Goal: Task Accomplishment & Management: Complete application form

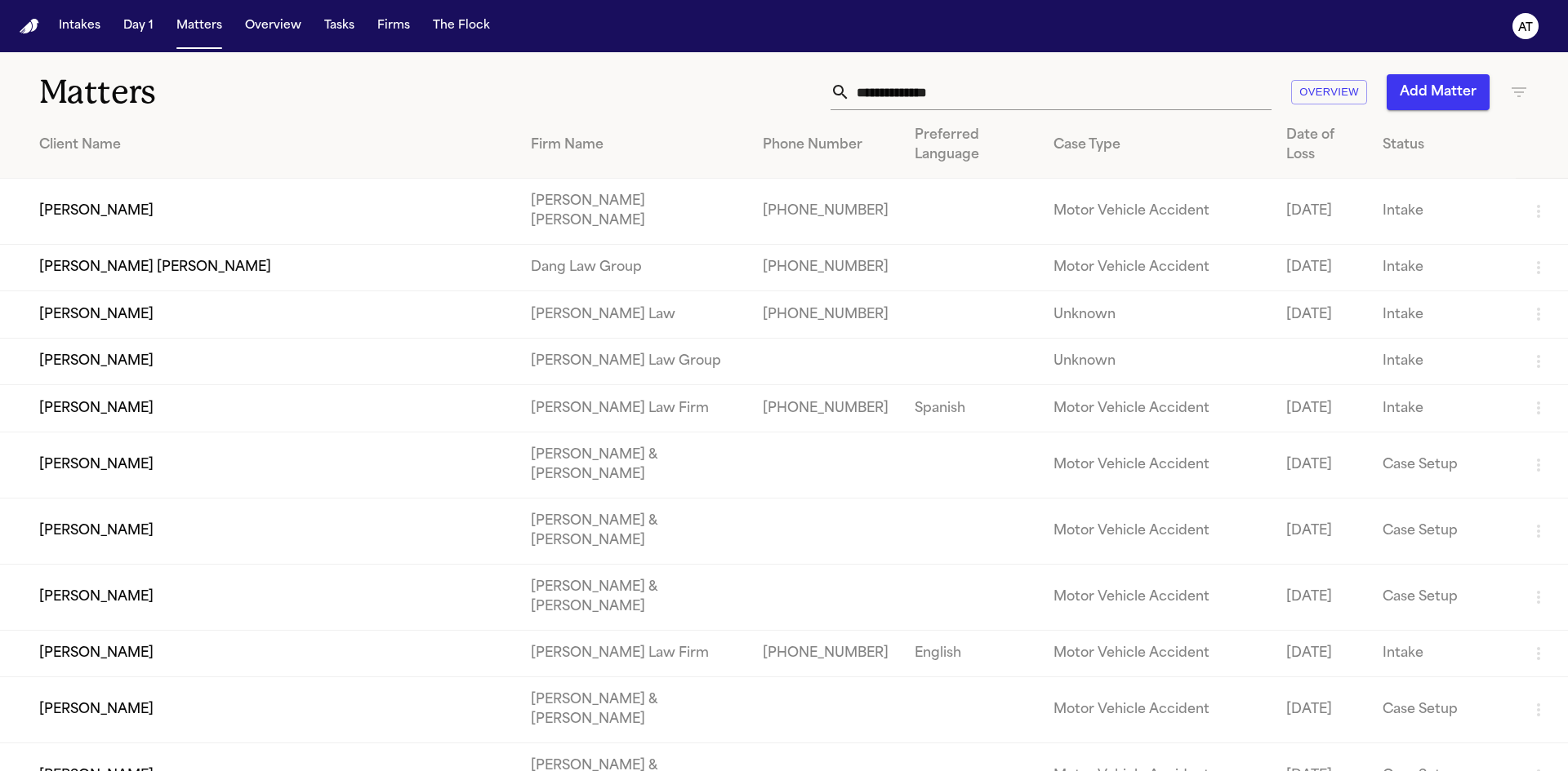
click at [929, 93] on input "text" at bounding box center [1061, 92] width 422 height 36
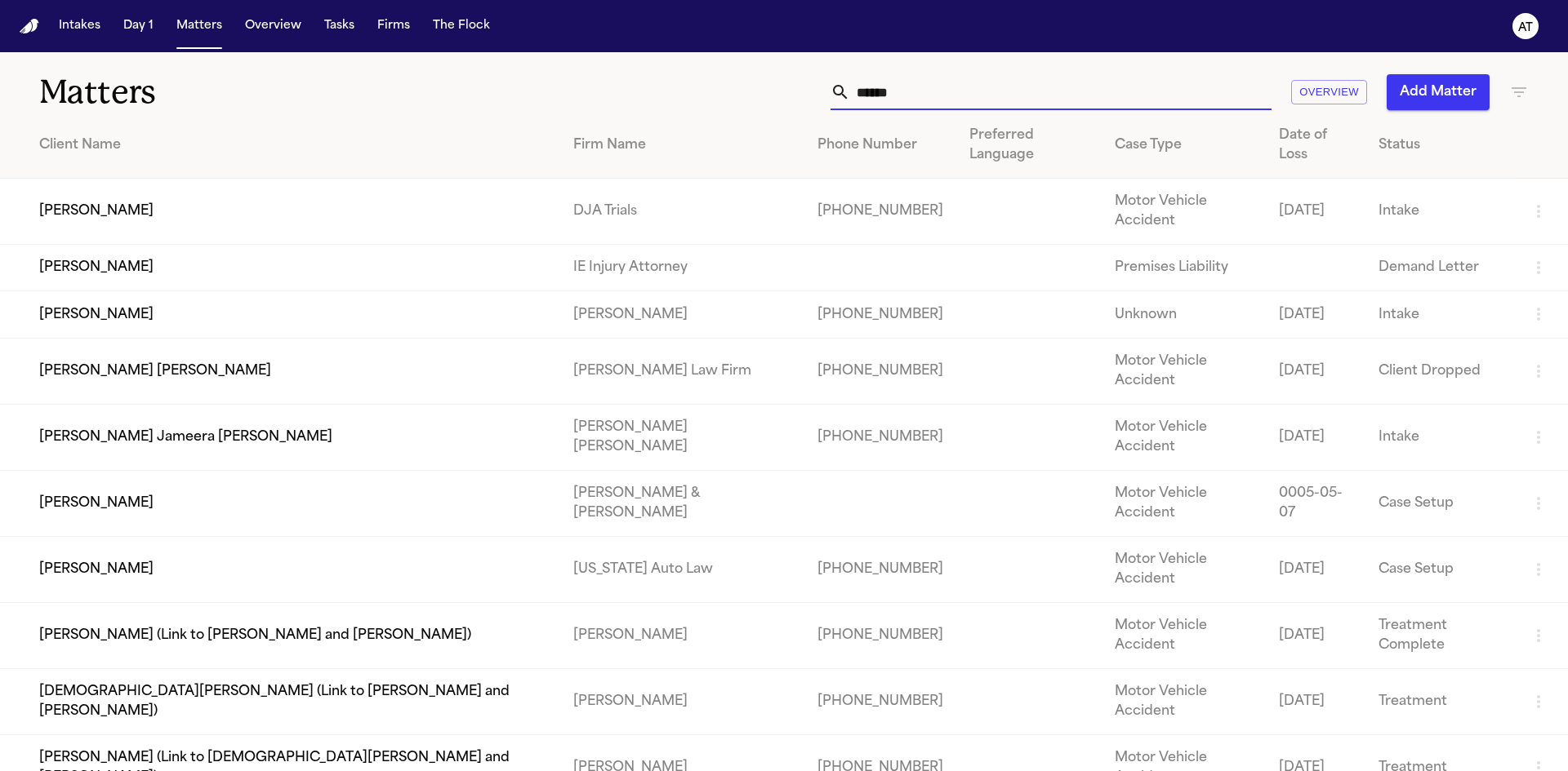
type input "******"
click at [207, 182] on td "[PERSON_NAME]" at bounding box center [280, 211] width 560 height 66
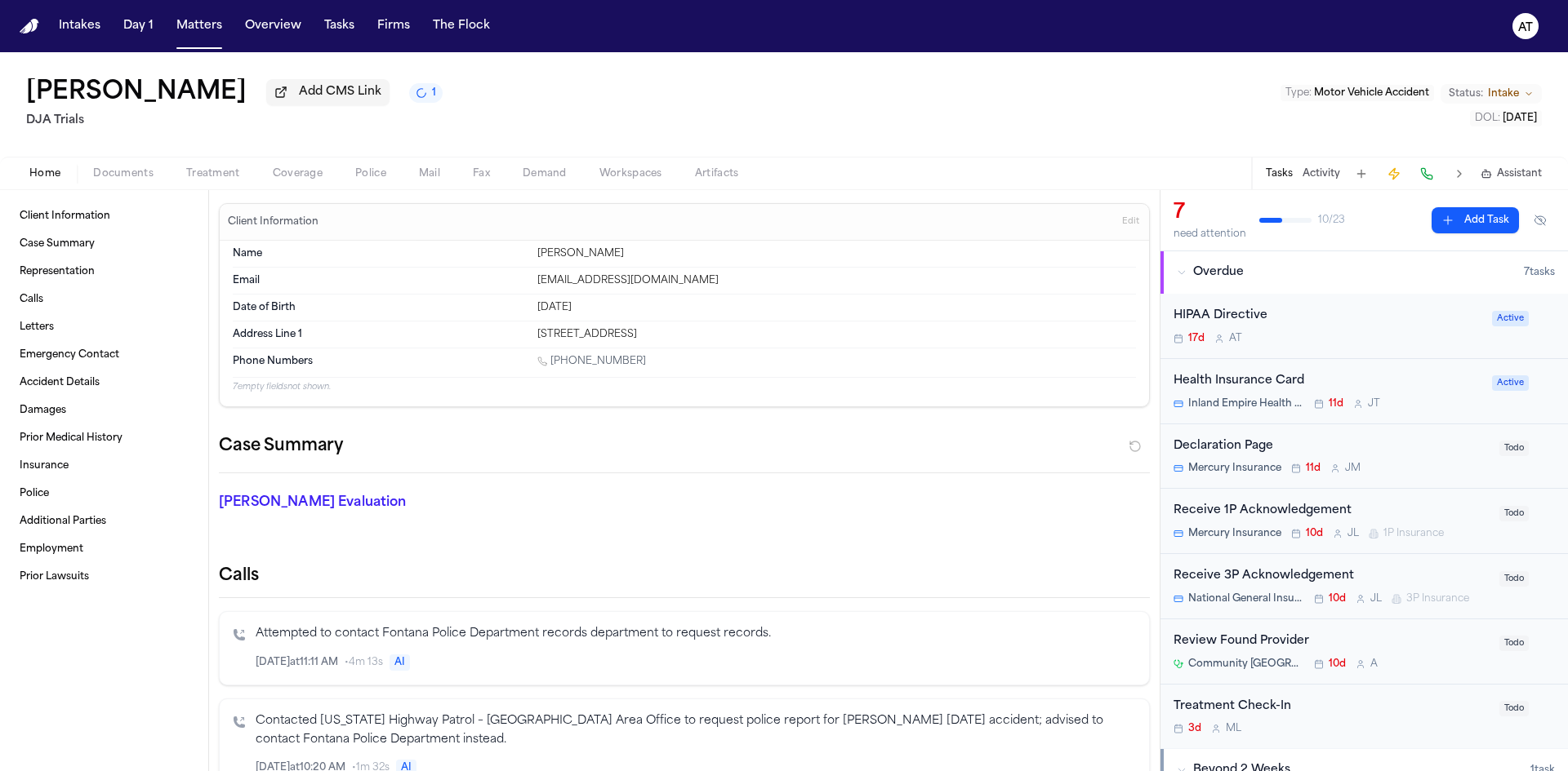
click at [1410, 384] on div "Health Insurance Card" at bounding box center [1328, 382] width 309 height 19
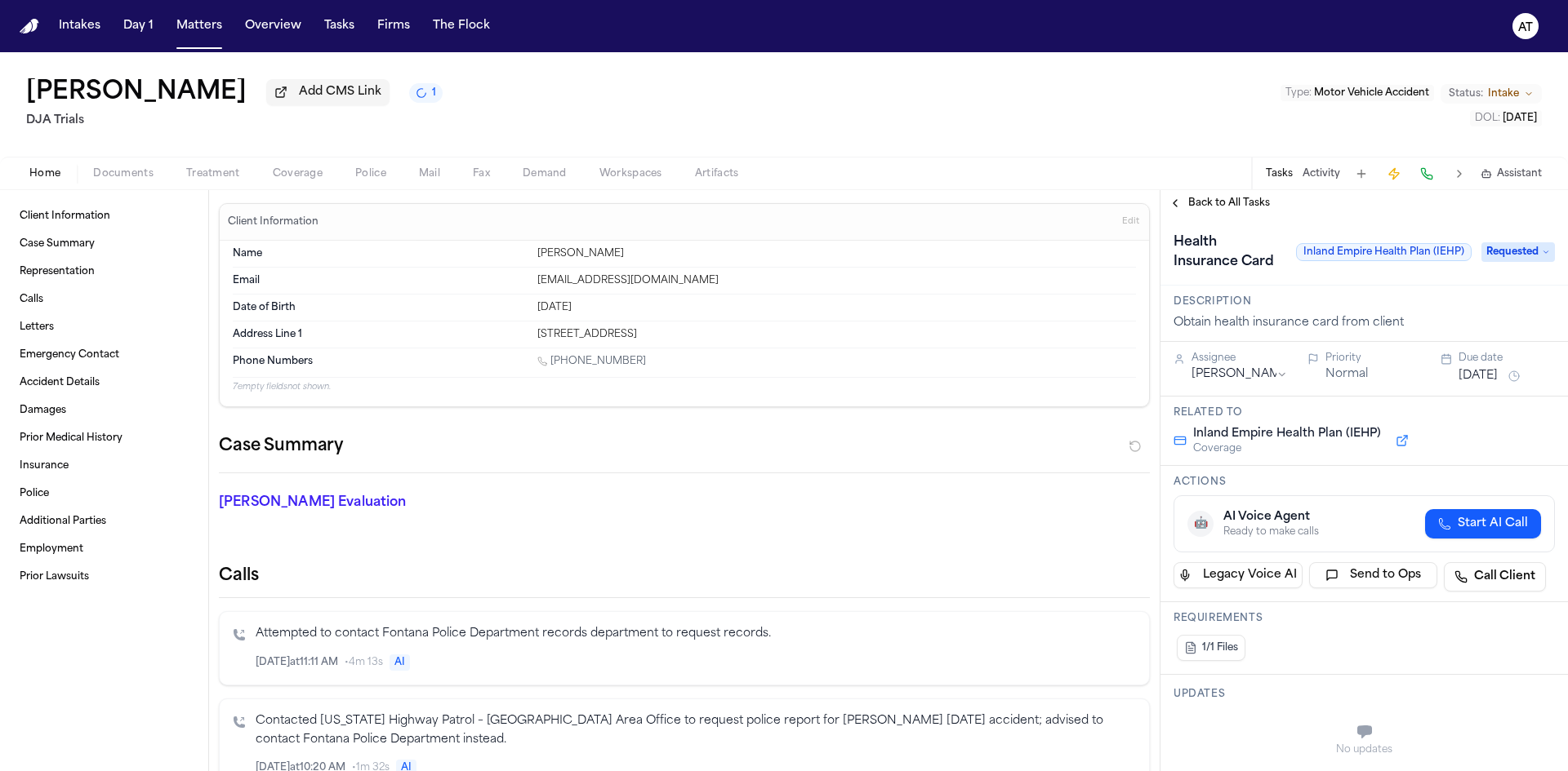
click at [1498, 262] on span "Requested" at bounding box center [1518, 252] width 73 height 19
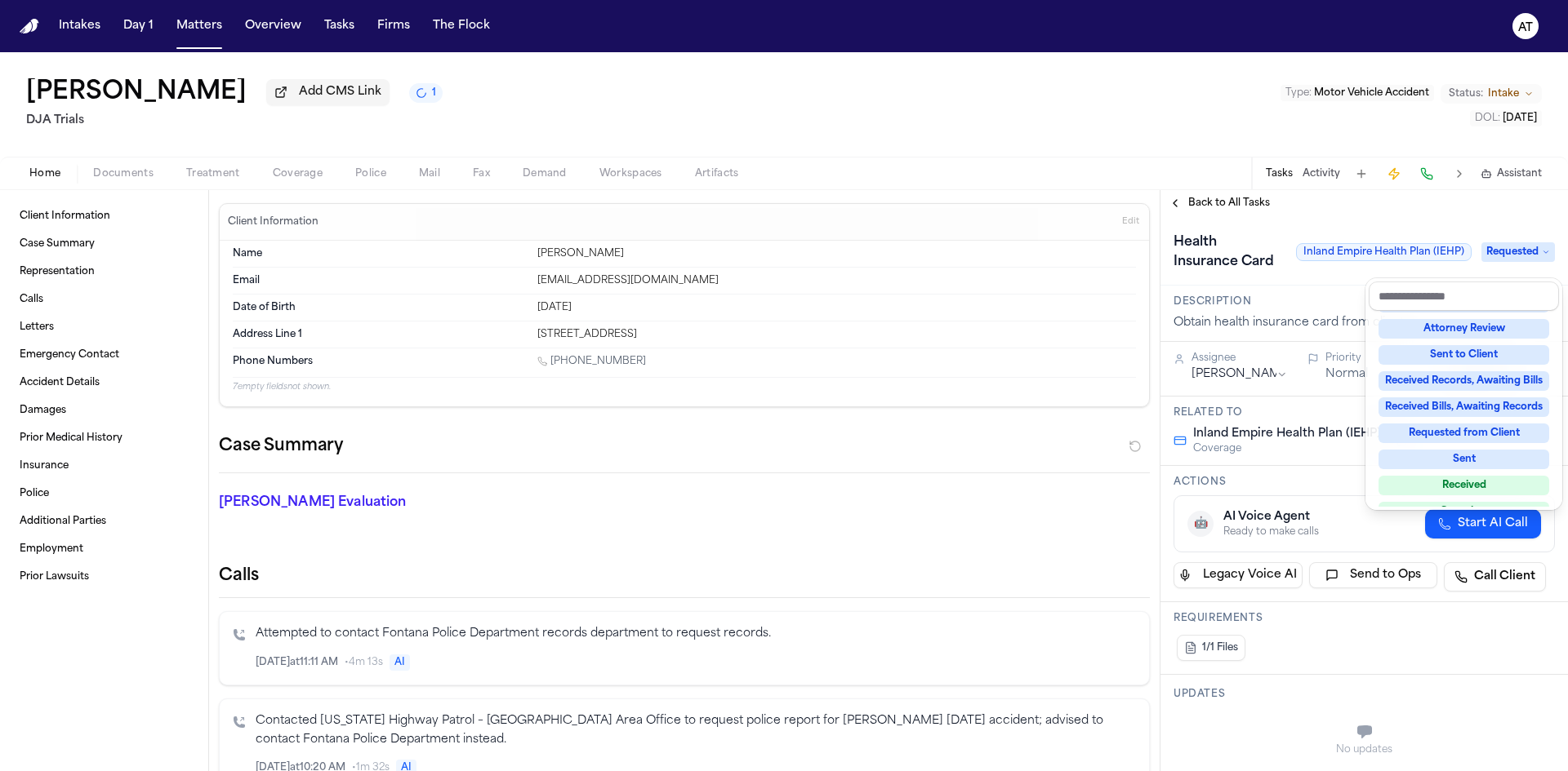
scroll to position [230, 0]
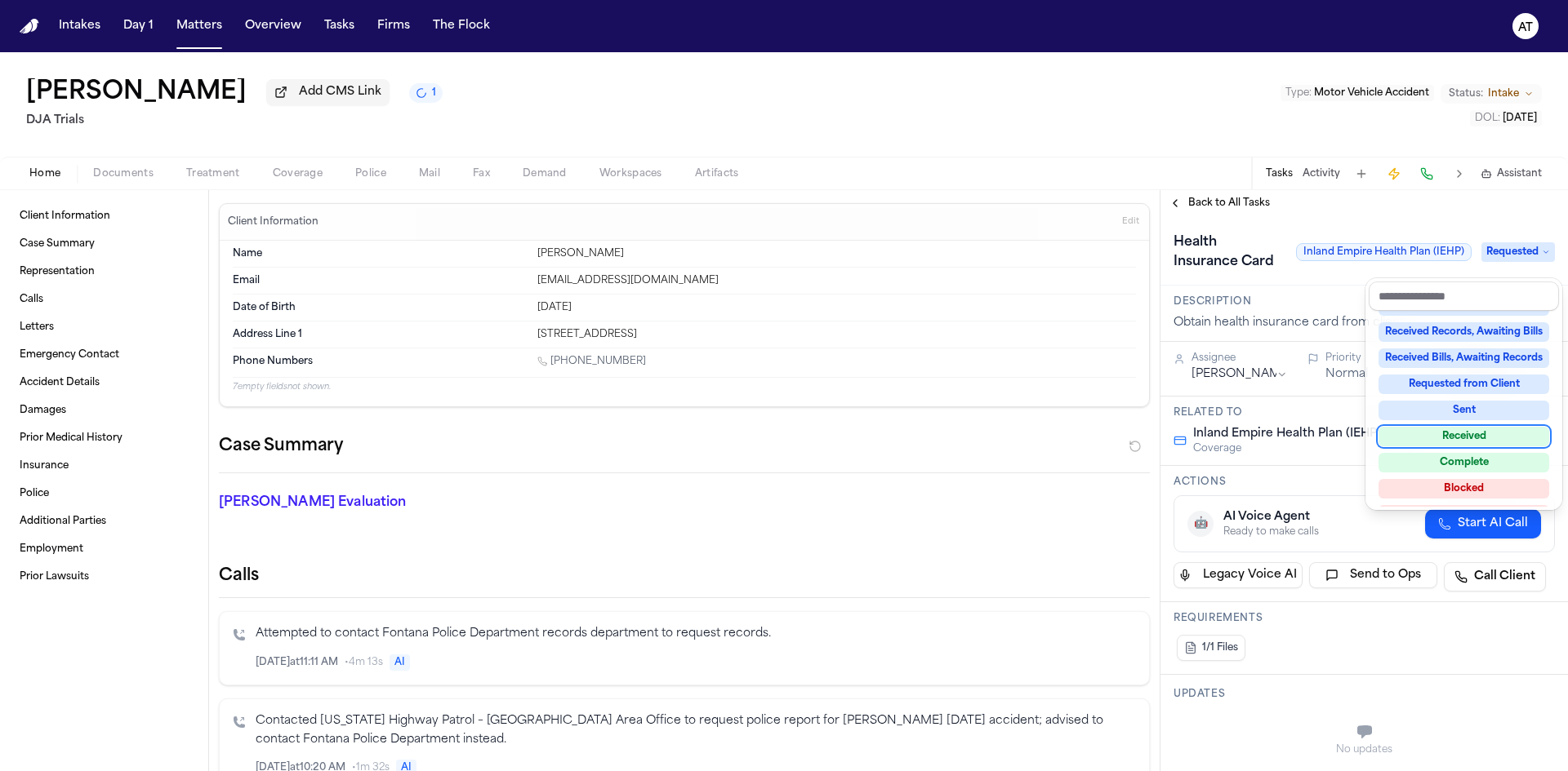
click at [1500, 442] on div "Received" at bounding box center [1464, 436] width 171 height 19
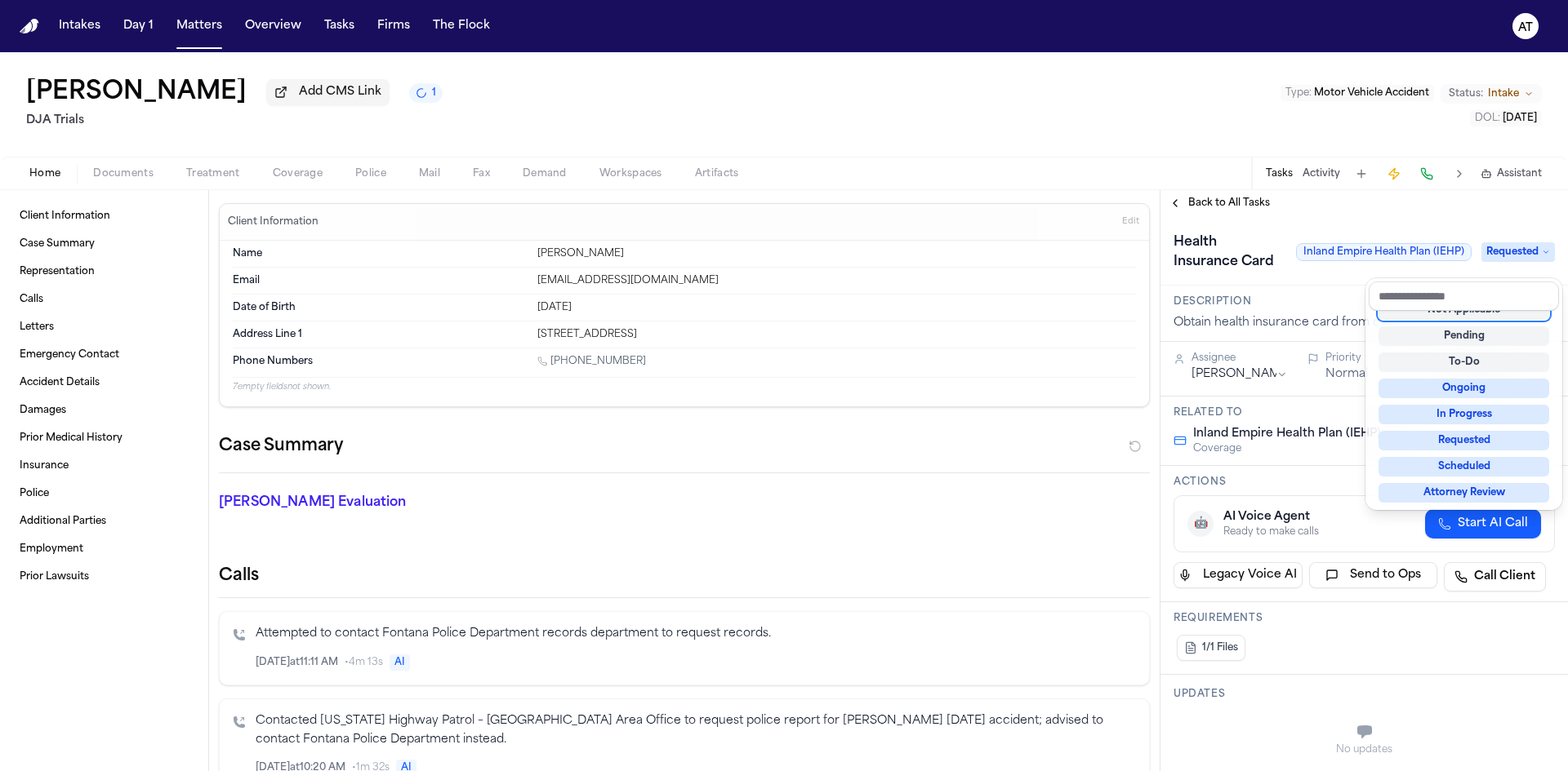
scroll to position [6, 0]
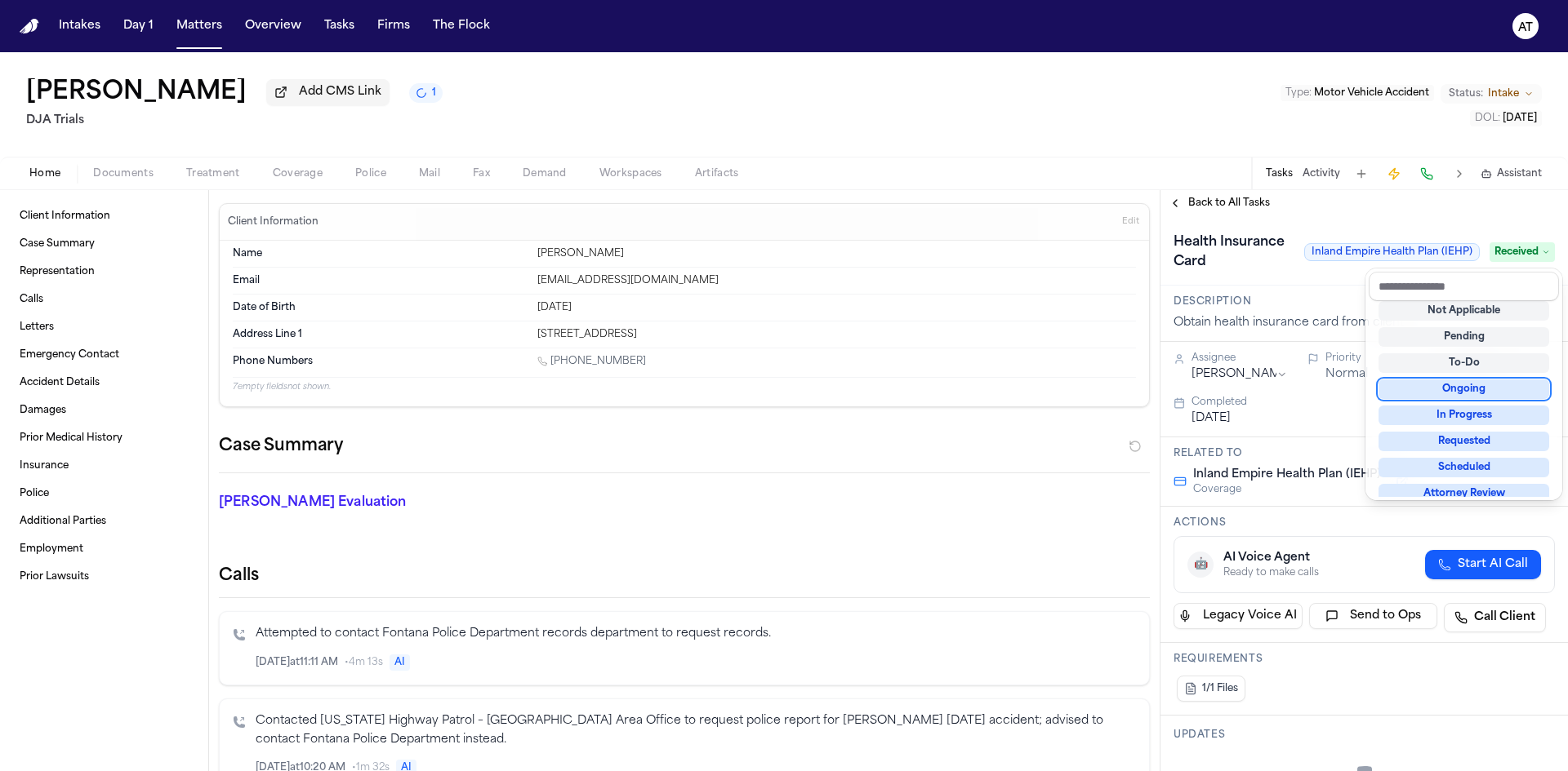
click at [125, 175] on div "Alexander Ponce Add CMS Link 1 DJA Trials Type : Motor Vehicle Accident Status:…" at bounding box center [784, 411] width 1568 height 719
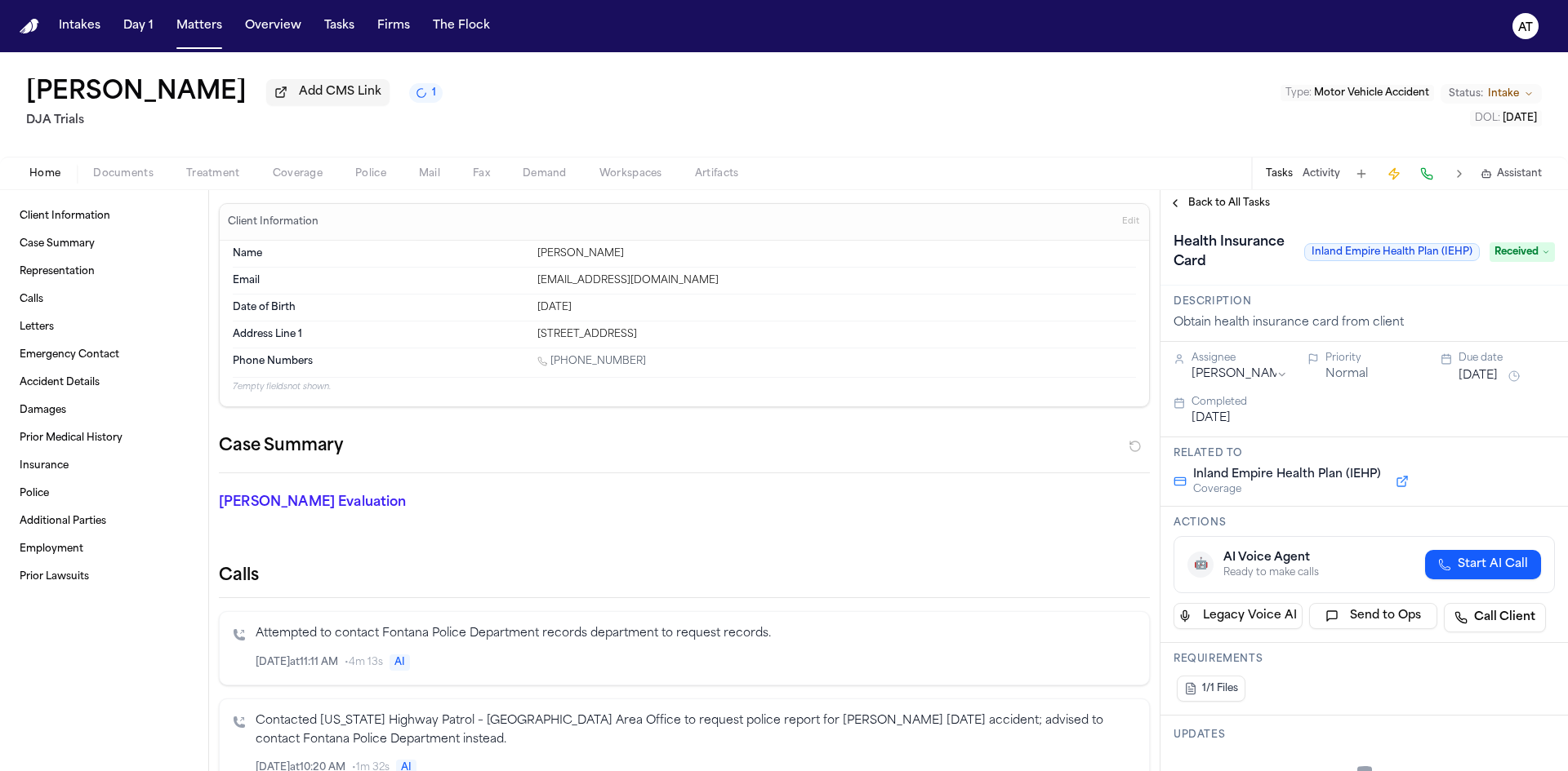
click at [125, 175] on span "Documents" at bounding box center [122, 174] width 60 height 13
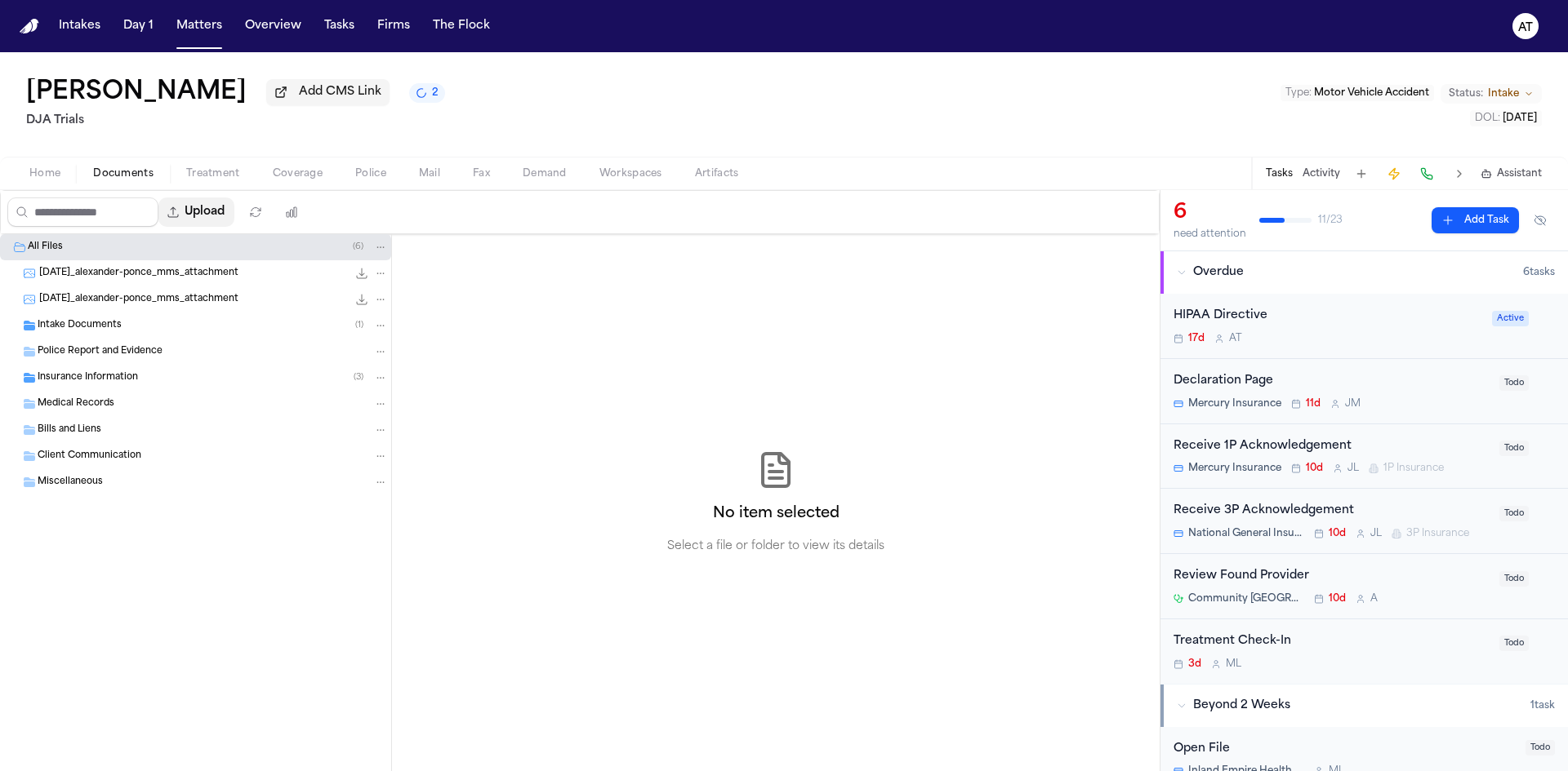
click at [211, 206] on button "Upload" at bounding box center [197, 212] width 76 height 30
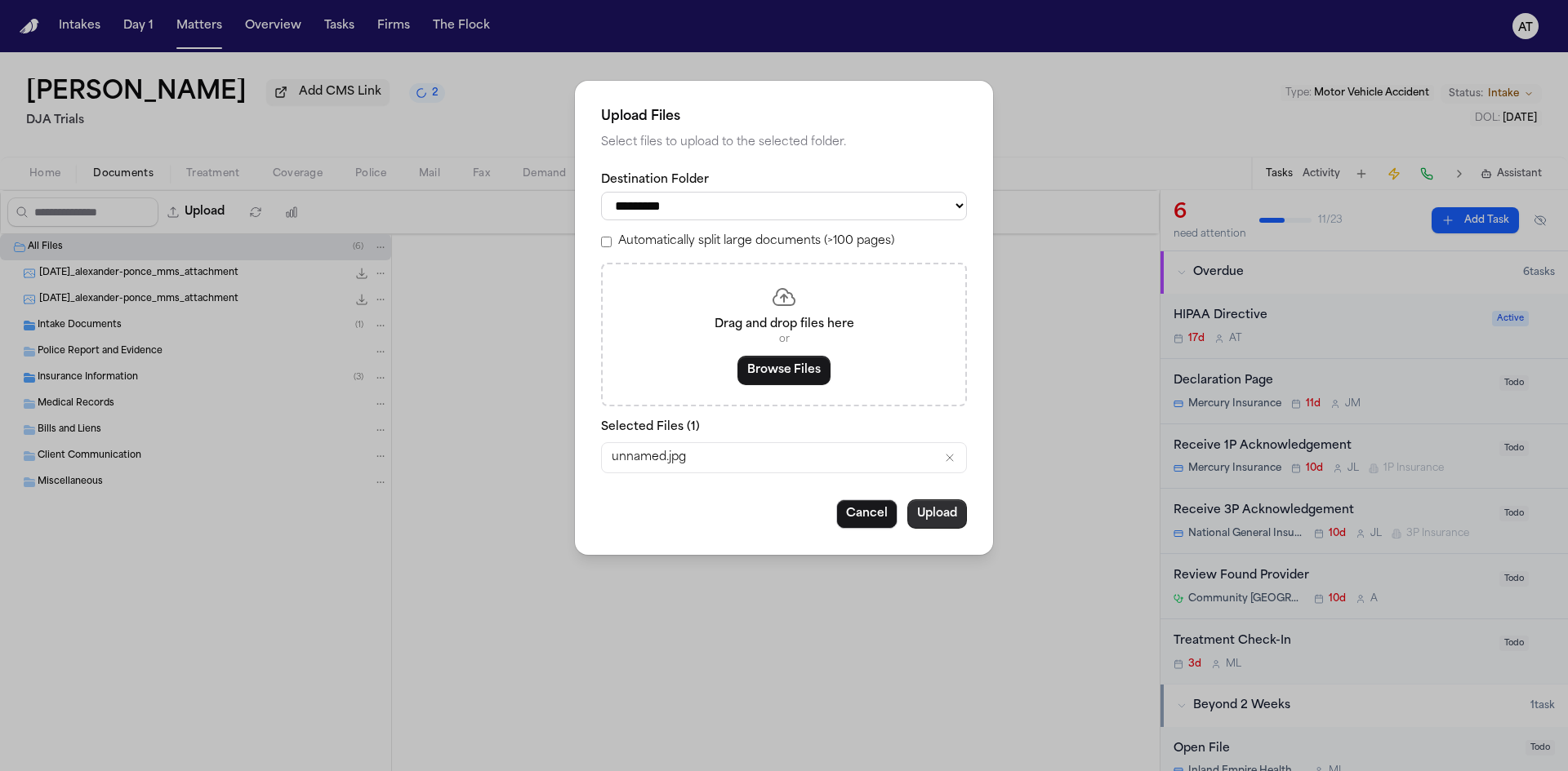
click at [929, 513] on button "Upload" at bounding box center [937, 514] width 59 height 30
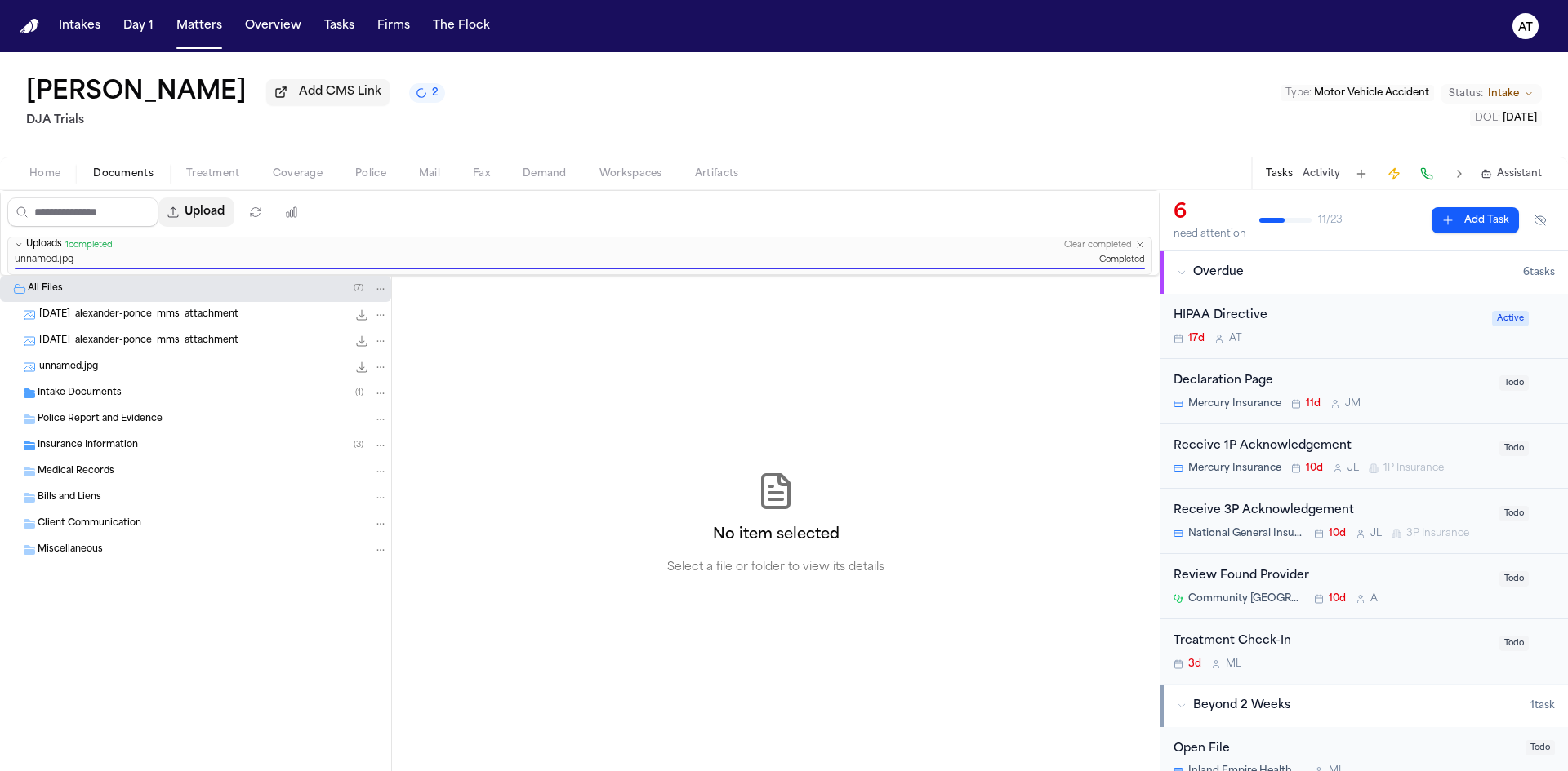
click at [210, 209] on button "Upload" at bounding box center [197, 212] width 76 height 30
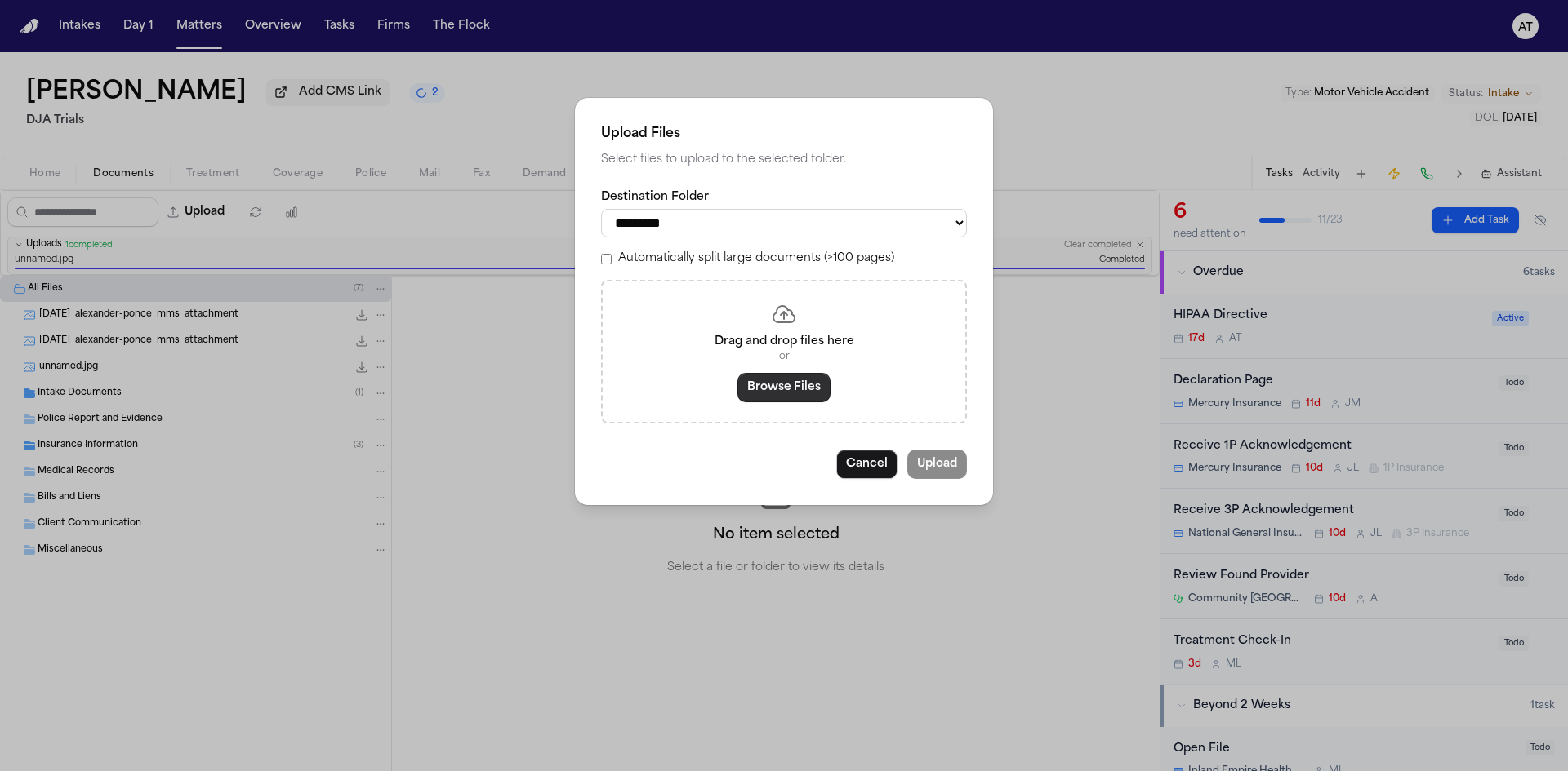
click at [769, 380] on button "Browse Files" at bounding box center [784, 388] width 93 height 30
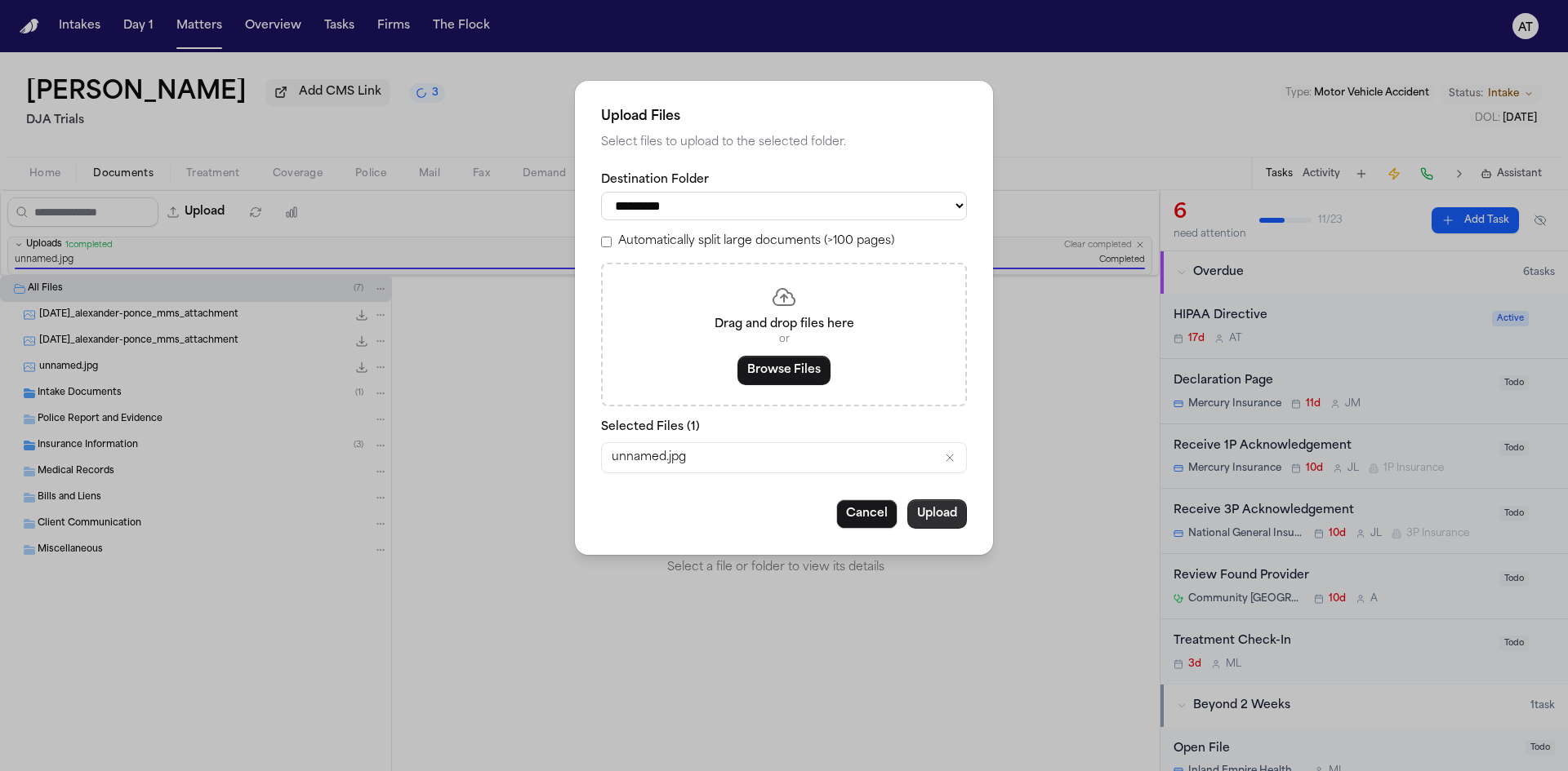
click at [936, 503] on button "Upload" at bounding box center [937, 514] width 59 height 30
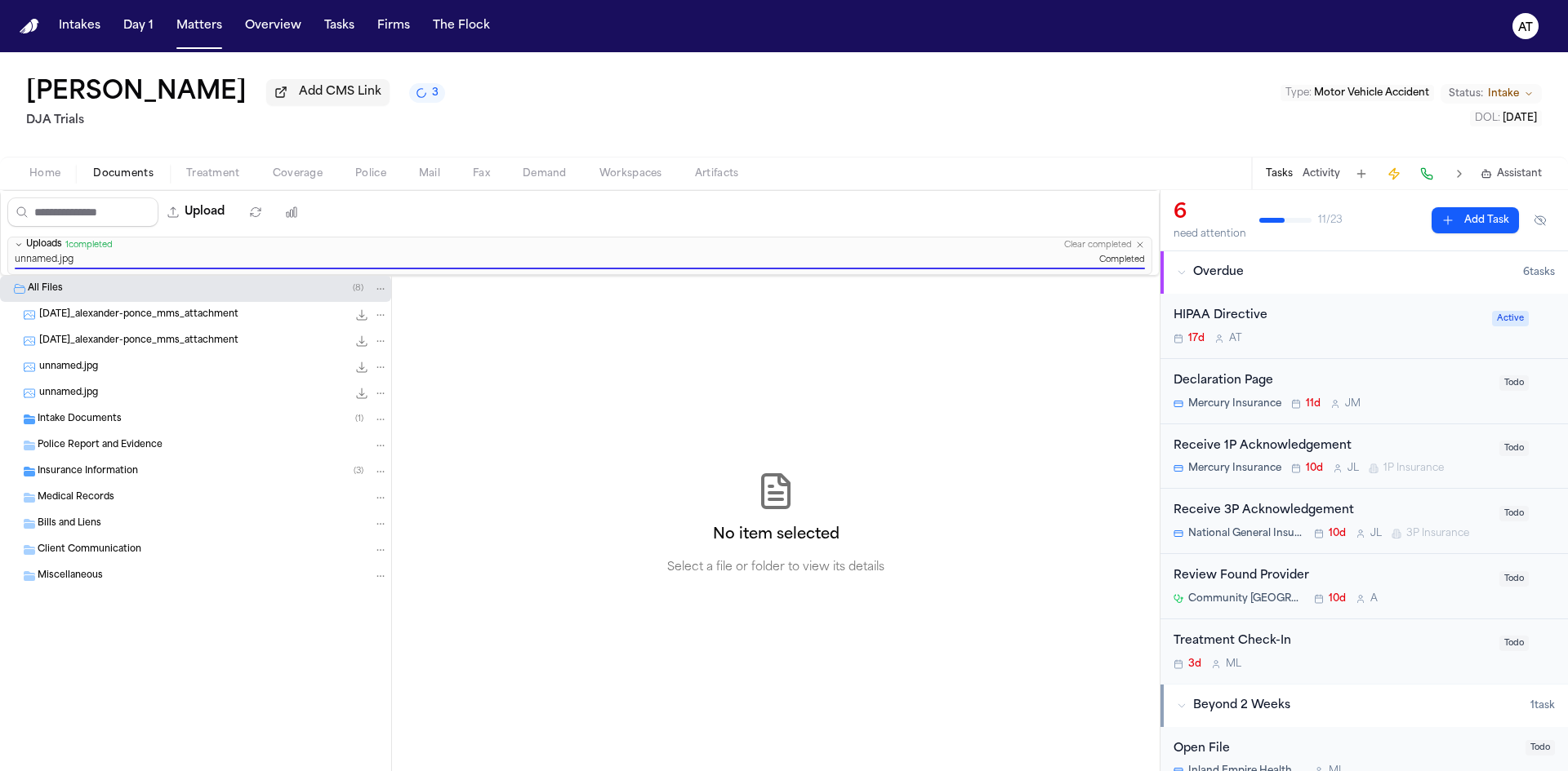
click at [48, 182] on button "Home" at bounding box center [45, 173] width 64 height 19
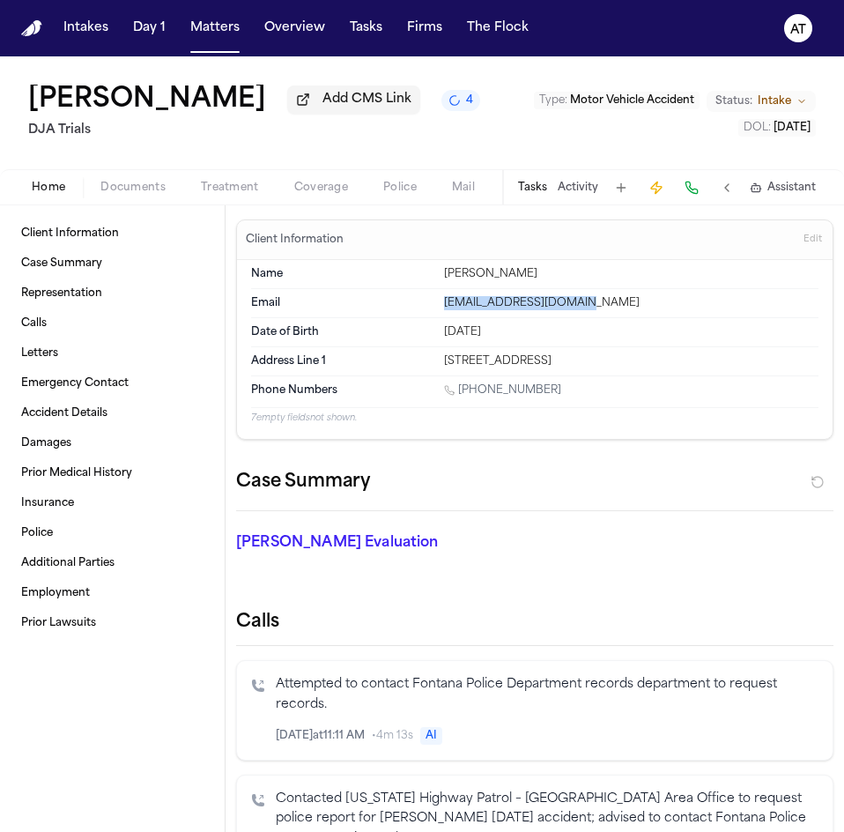
drag, startPoint x: 594, startPoint y: 304, endPoint x: 436, endPoint y: 307, distance: 157.7
click at [436, 307] on div "Email pedroponcejr@gmail.com" at bounding box center [534, 303] width 567 height 29
copy div "pedroponcejr@gmail.com"
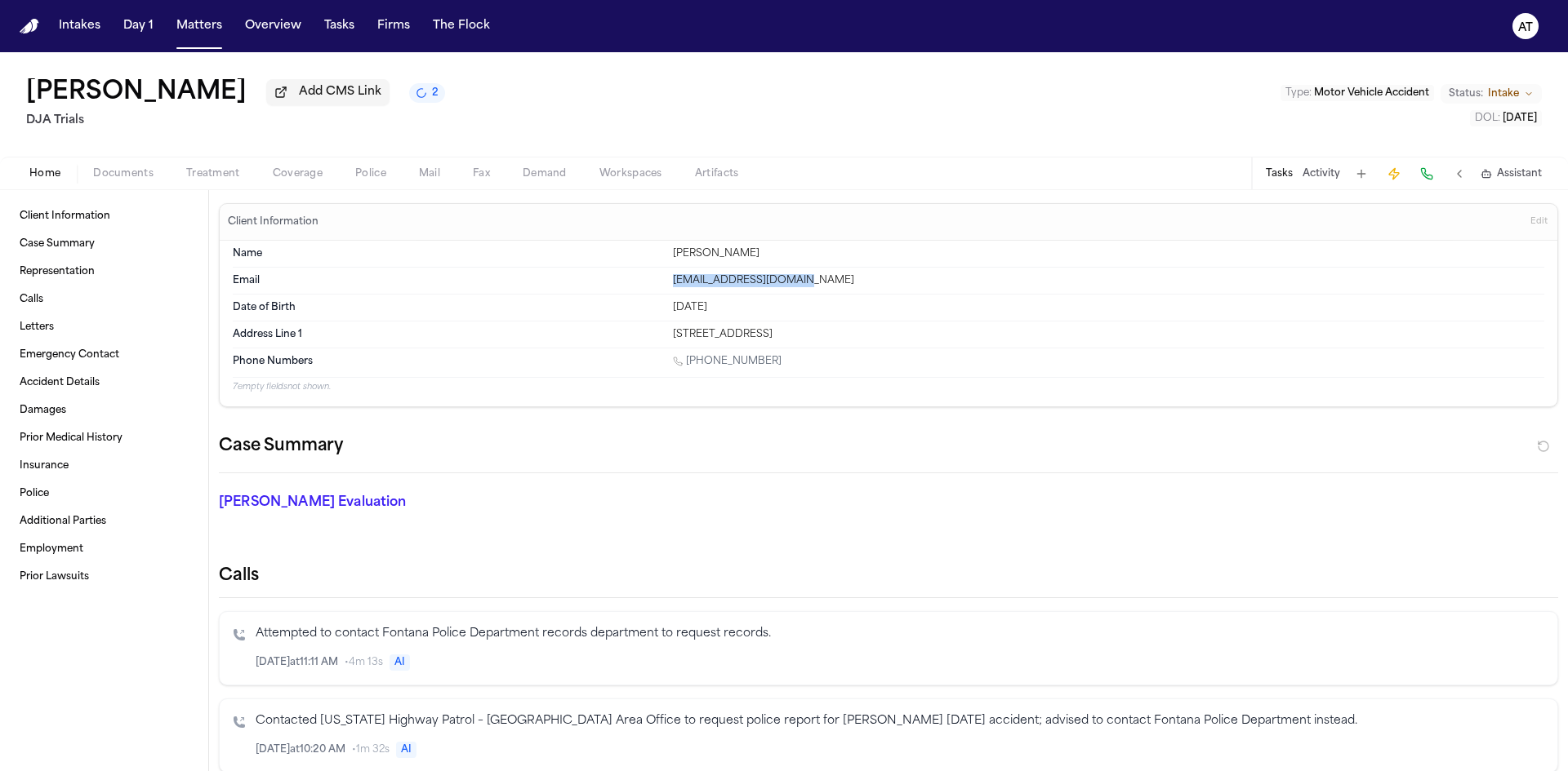
click at [1270, 172] on button "Tasks" at bounding box center [1279, 174] width 27 height 13
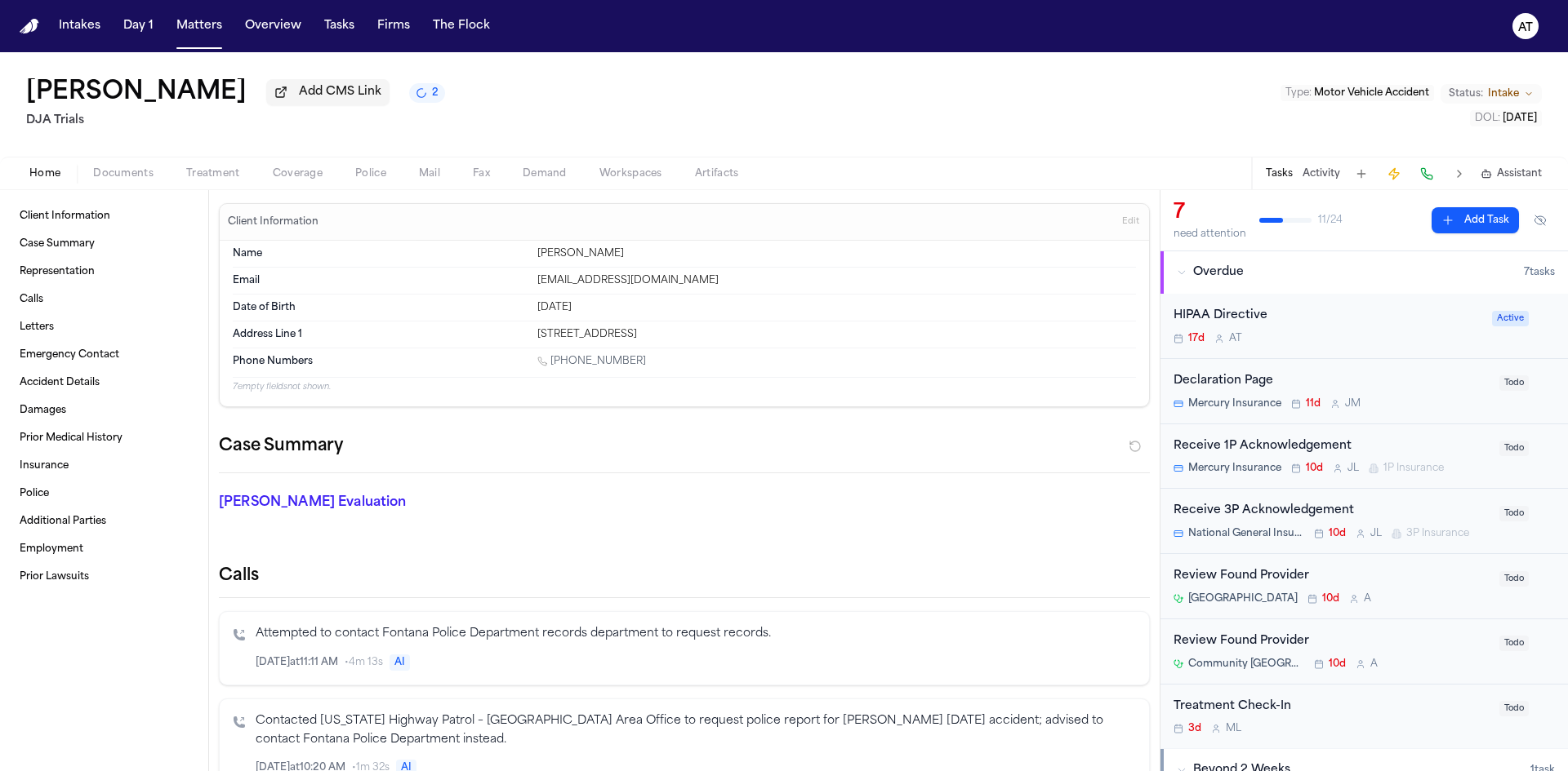
click at [1421, 333] on div "17d A T" at bounding box center [1328, 339] width 309 height 13
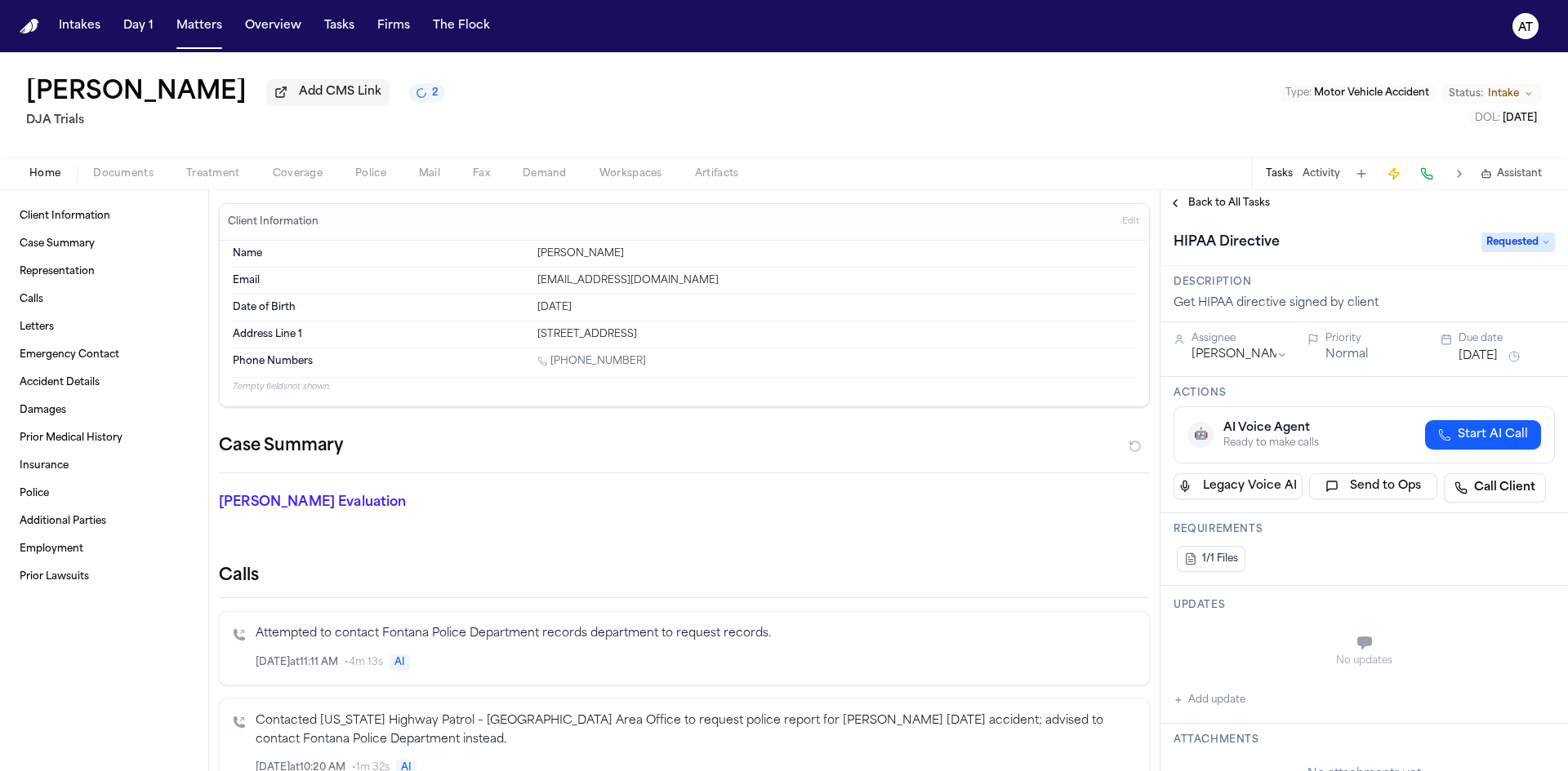
click at [1542, 241] on icon at bounding box center [1546, 242] width 8 height 8
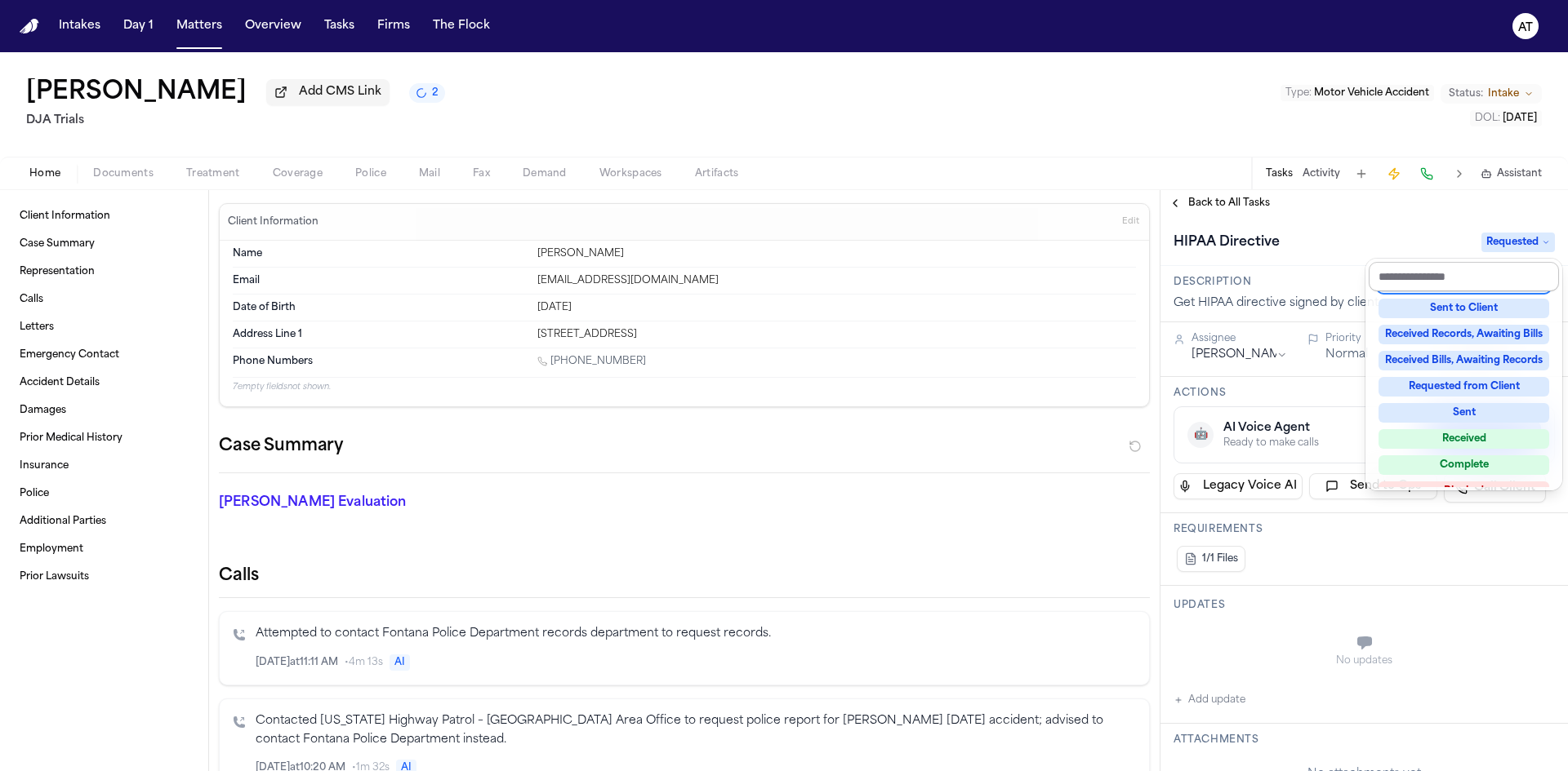
scroll to position [189, 0]
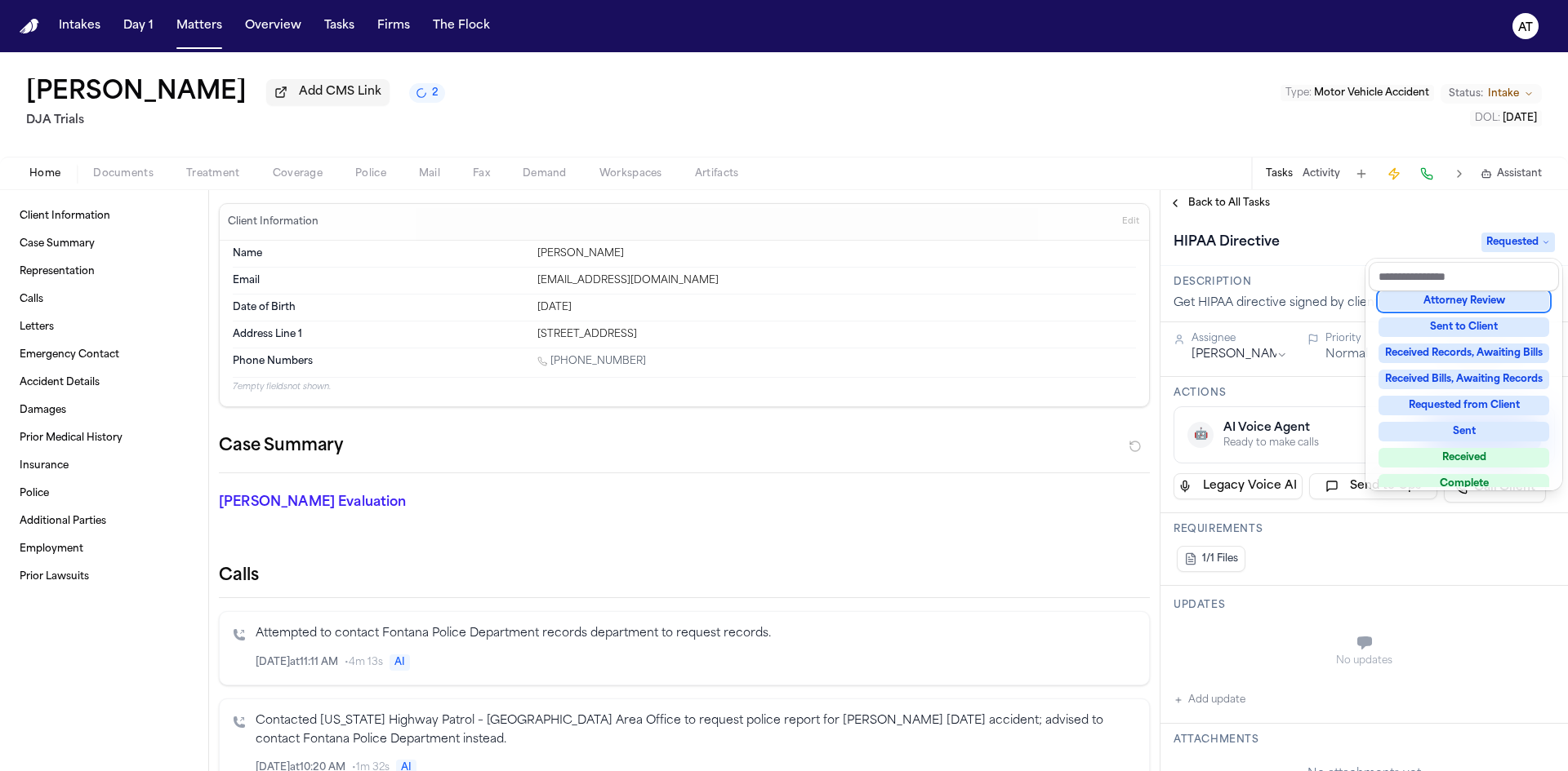
click at [1383, 246] on div "HIPAA Directive Requested" at bounding box center [1364, 243] width 381 height 26
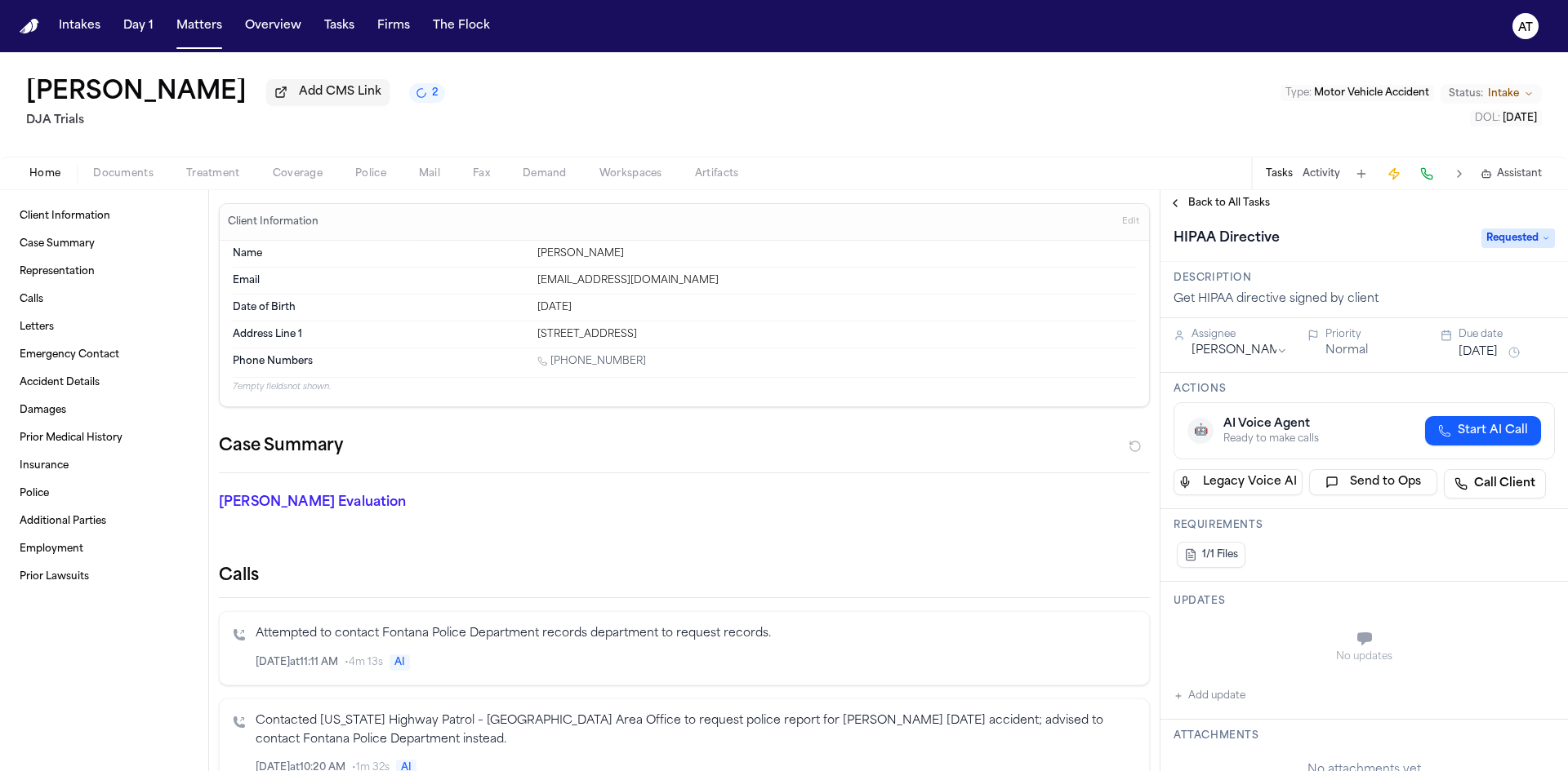
scroll to position [0, 0]
click at [1177, 205] on button "Back to All Tasks" at bounding box center [1219, 203] width 118 height 13
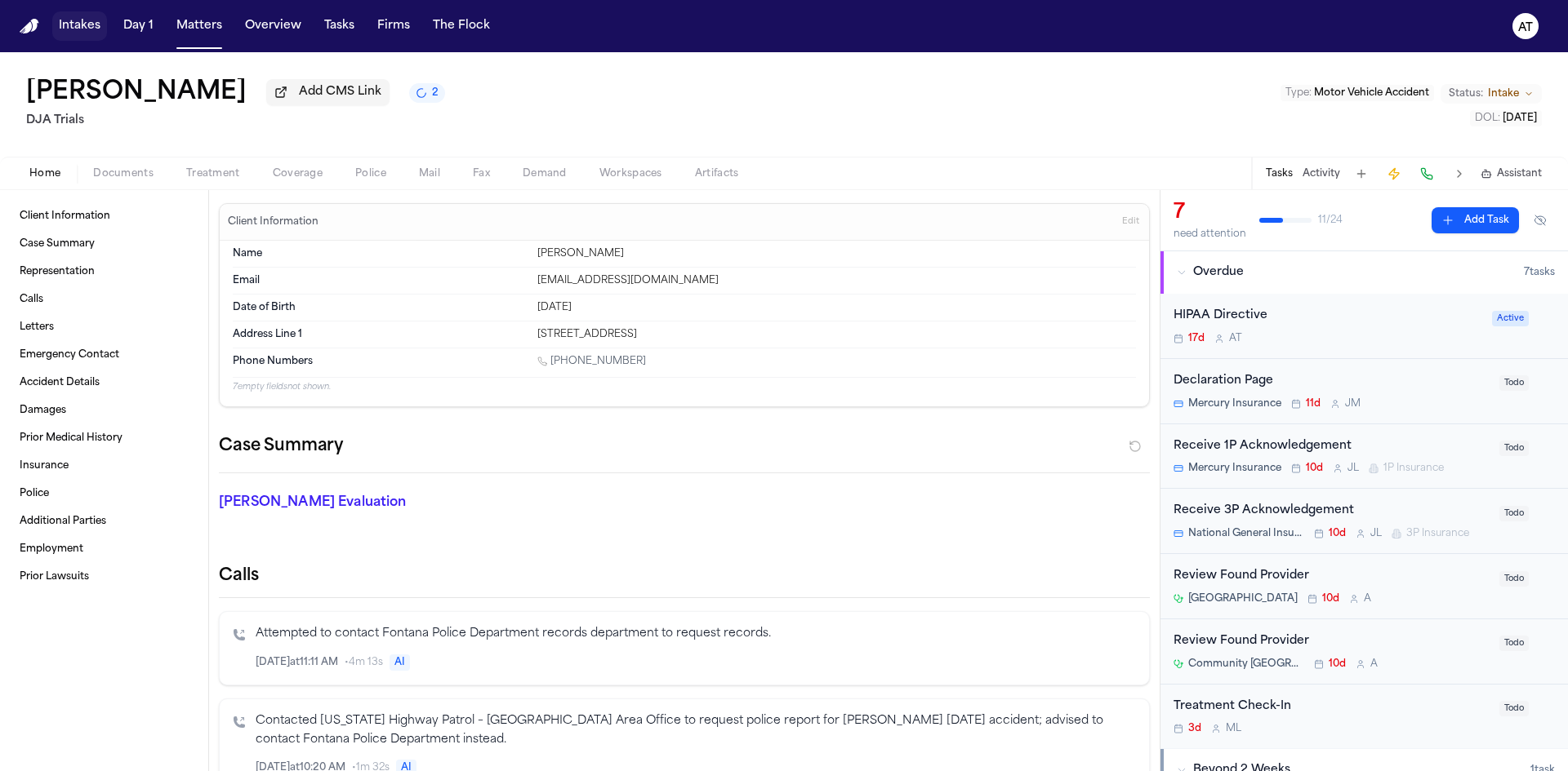
click at [80, 25] on button "Intakes" at bounding box center [79, 26] width 55 height 30
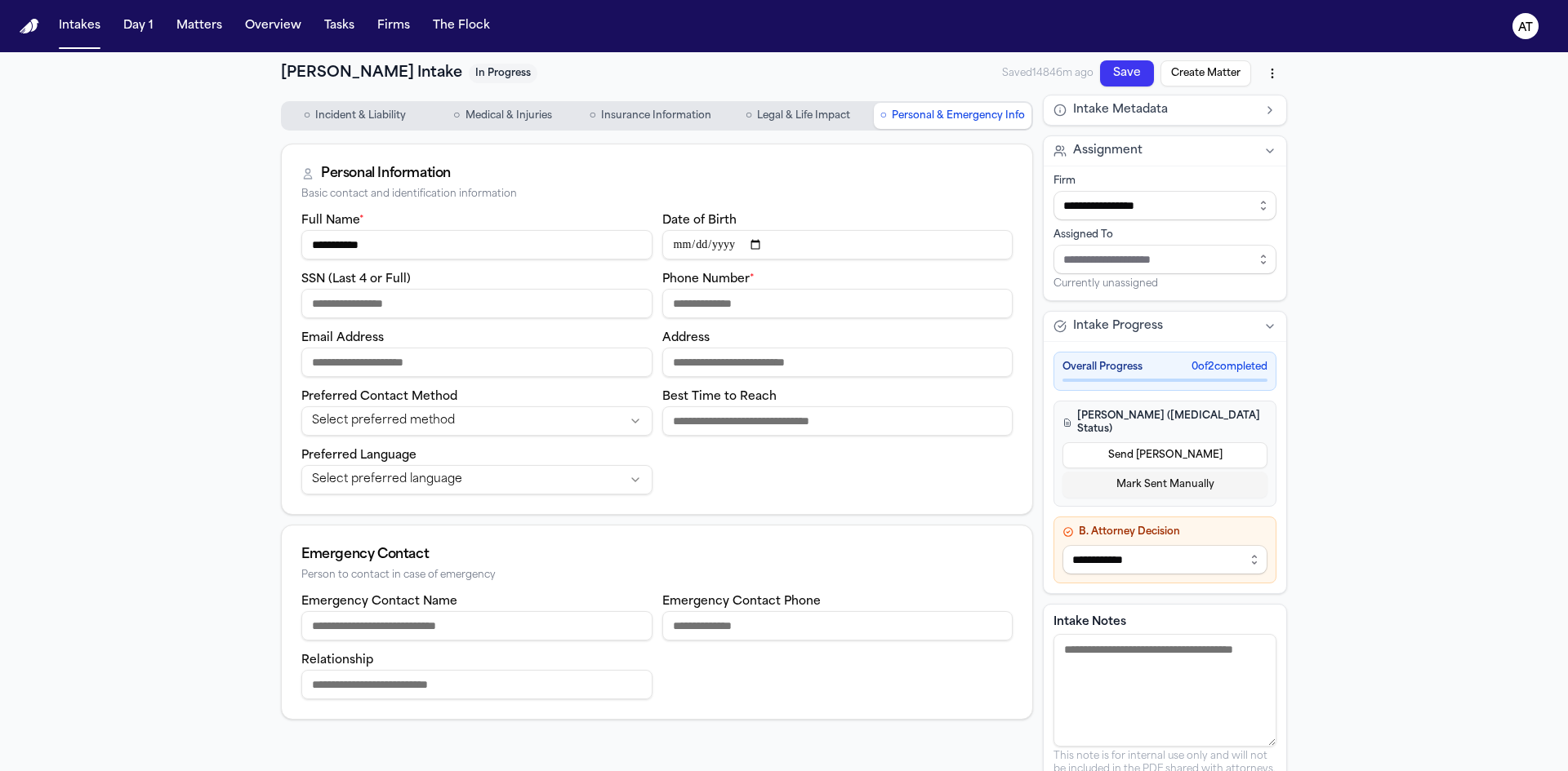
click at [79, 202] on div "**********" at bounding box center [784, 437] width 1568 height 771
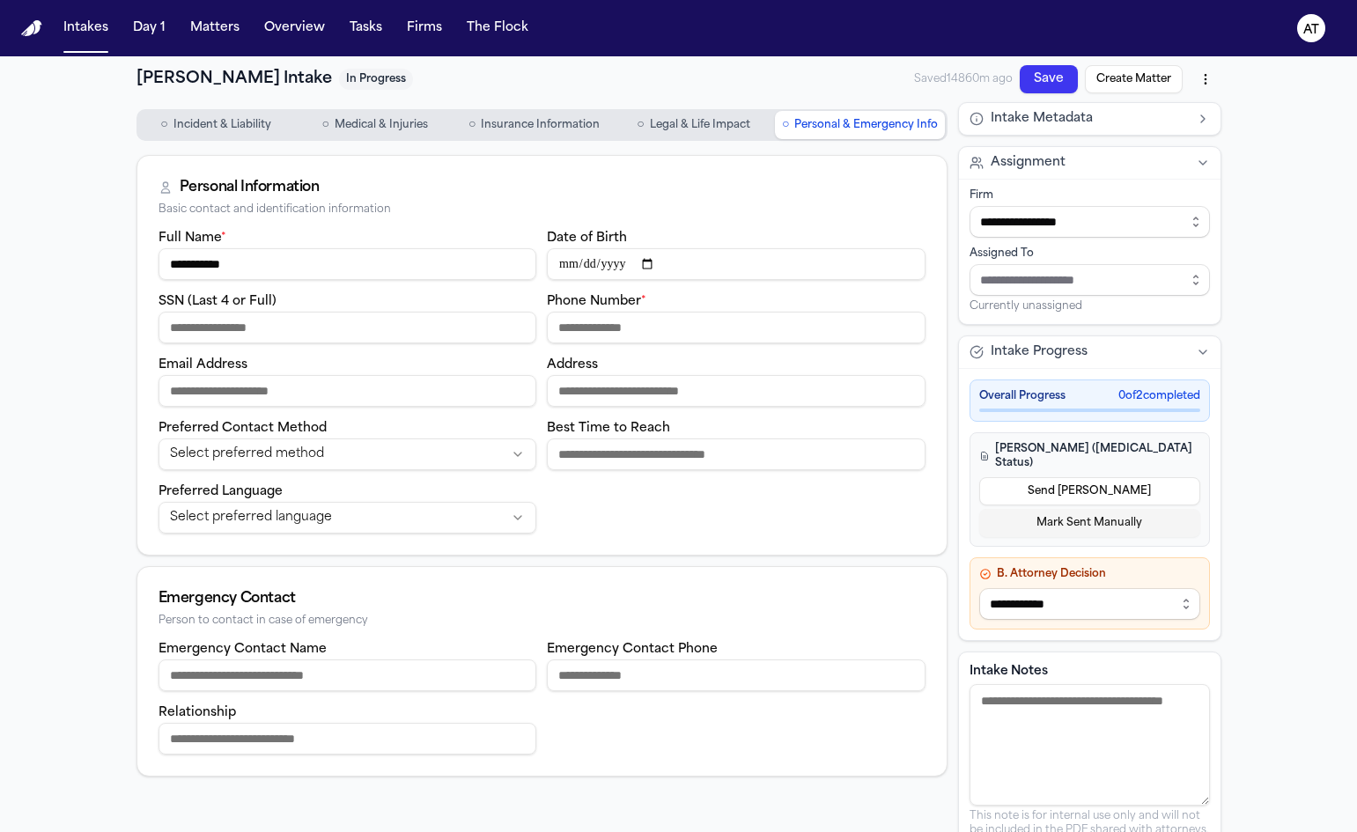
click at [29, 32] on img "Home" at bounding box center [31, 28] width 21 height 17
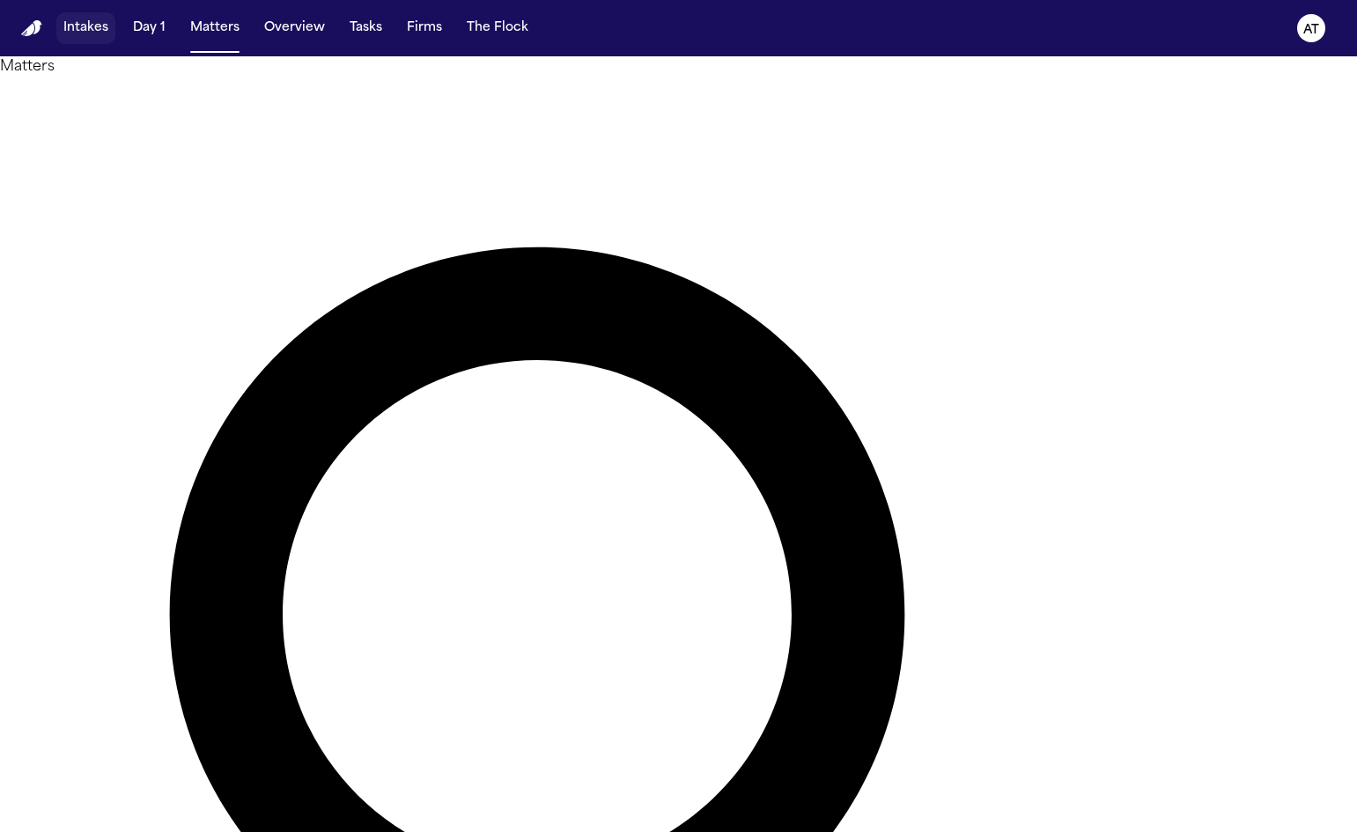
click at [95, 32] on button "Intakes" at bounding box center [85, 28] width 59 height 32
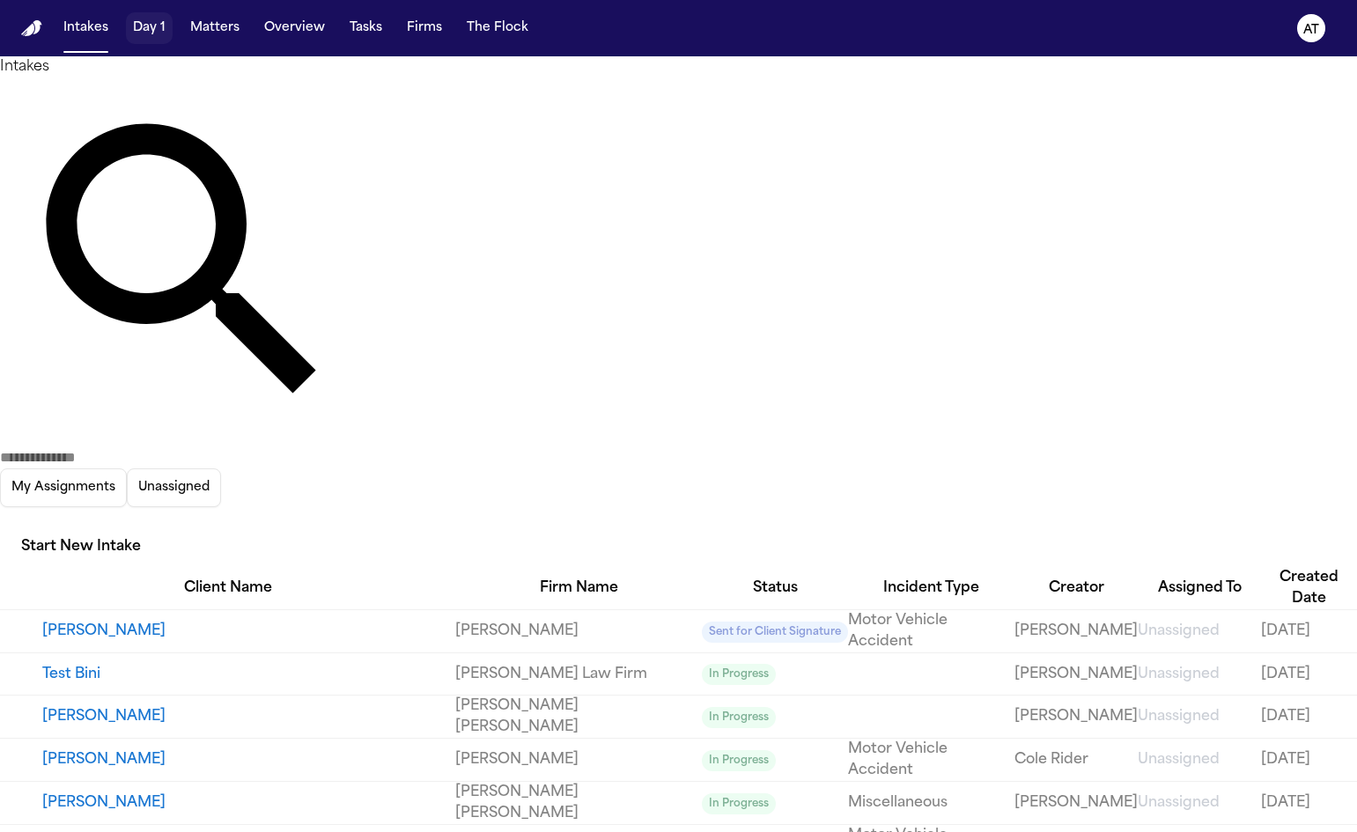
click at [145, 35] on button "Day 1" at bounding box center [149, 28] width 47 height 32
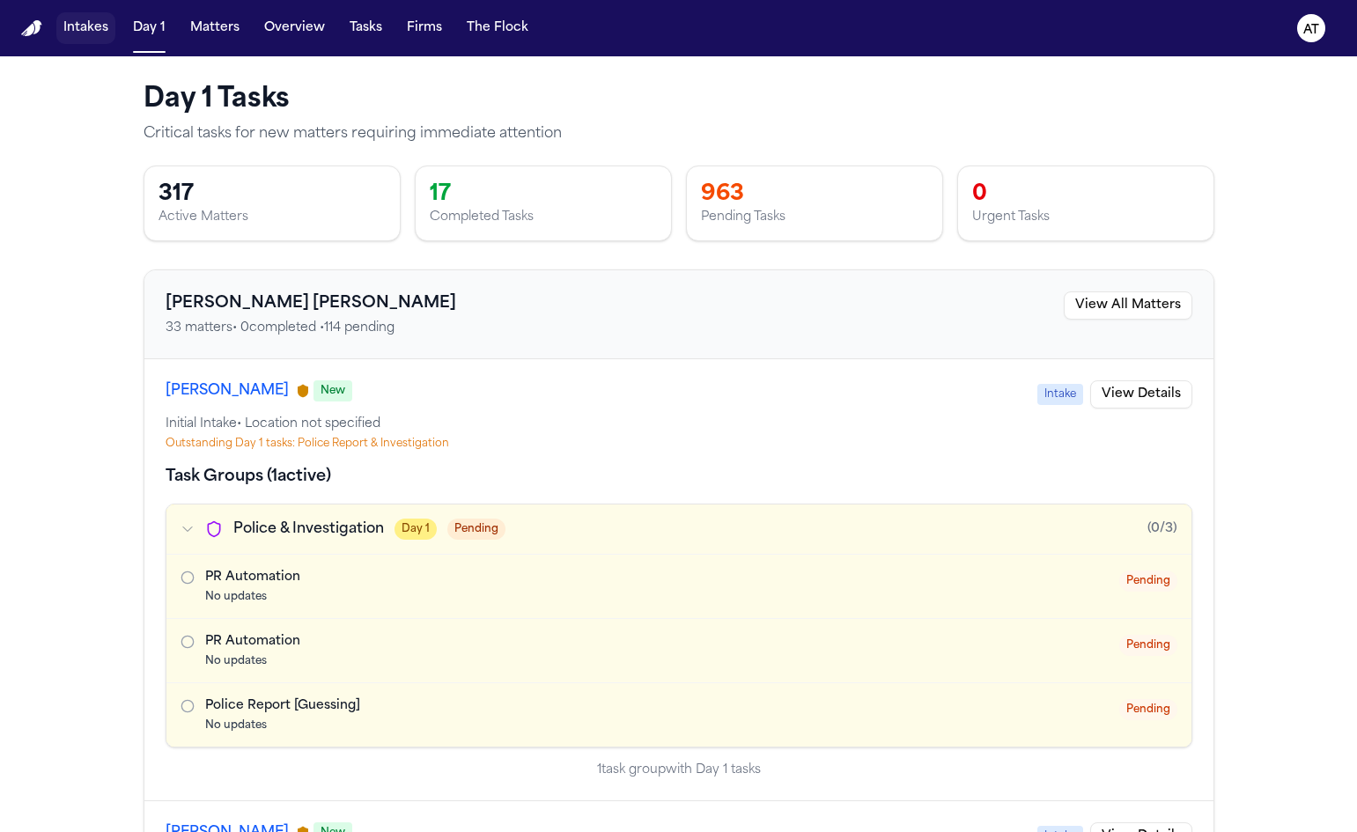
click at [85, 29] on button "Intakes" at bounding box center [85, 28] width 59 height 32
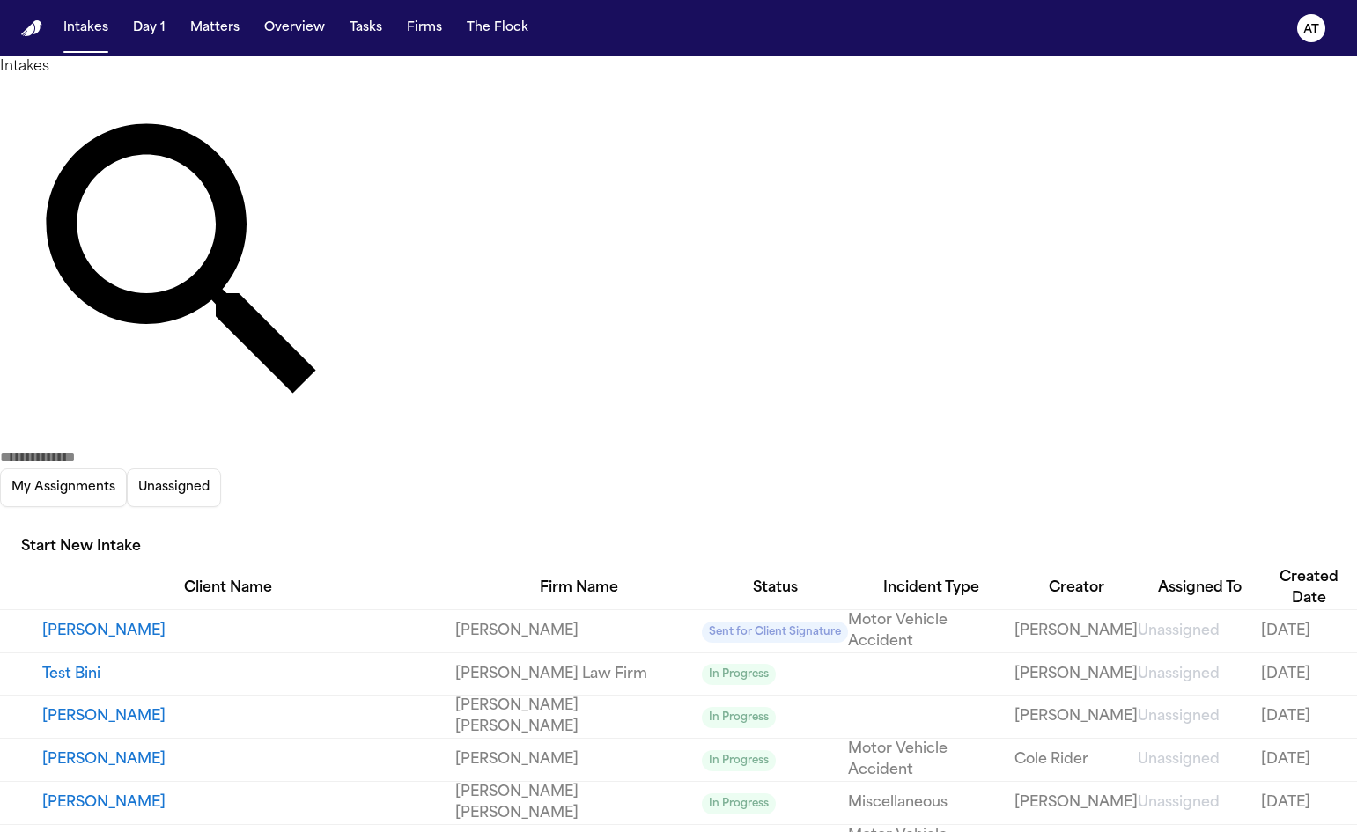
click at [162, 529] on button "Start New Intake" at bounding box center [81, 548] width 162 height 39
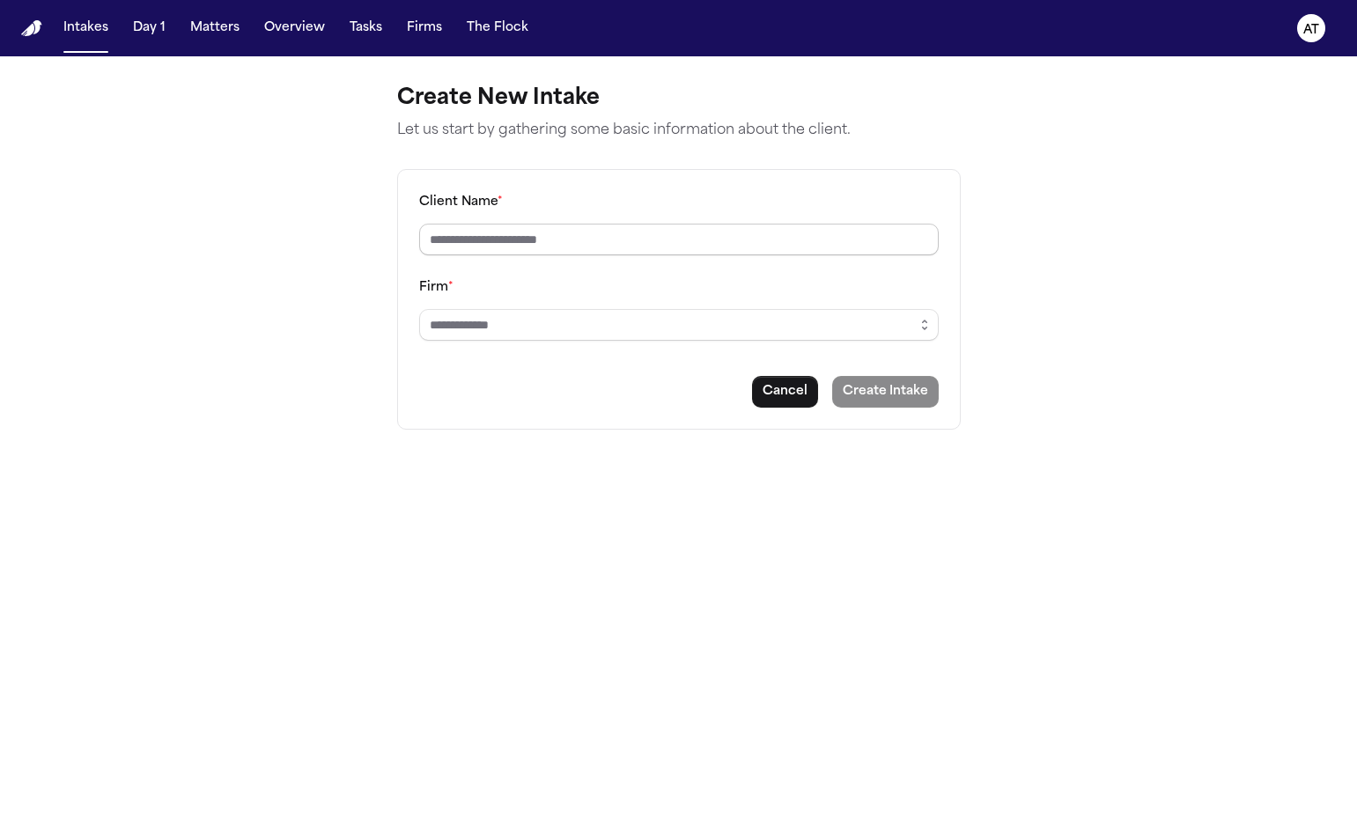
click at [730, 236] on input "Client Name *" at bounding box center [679, 240] width 520 height 32
type input "*"
click at [461, 238] on input "*******" at bounding box center [679, 240] width 520 height 32
type input "********"
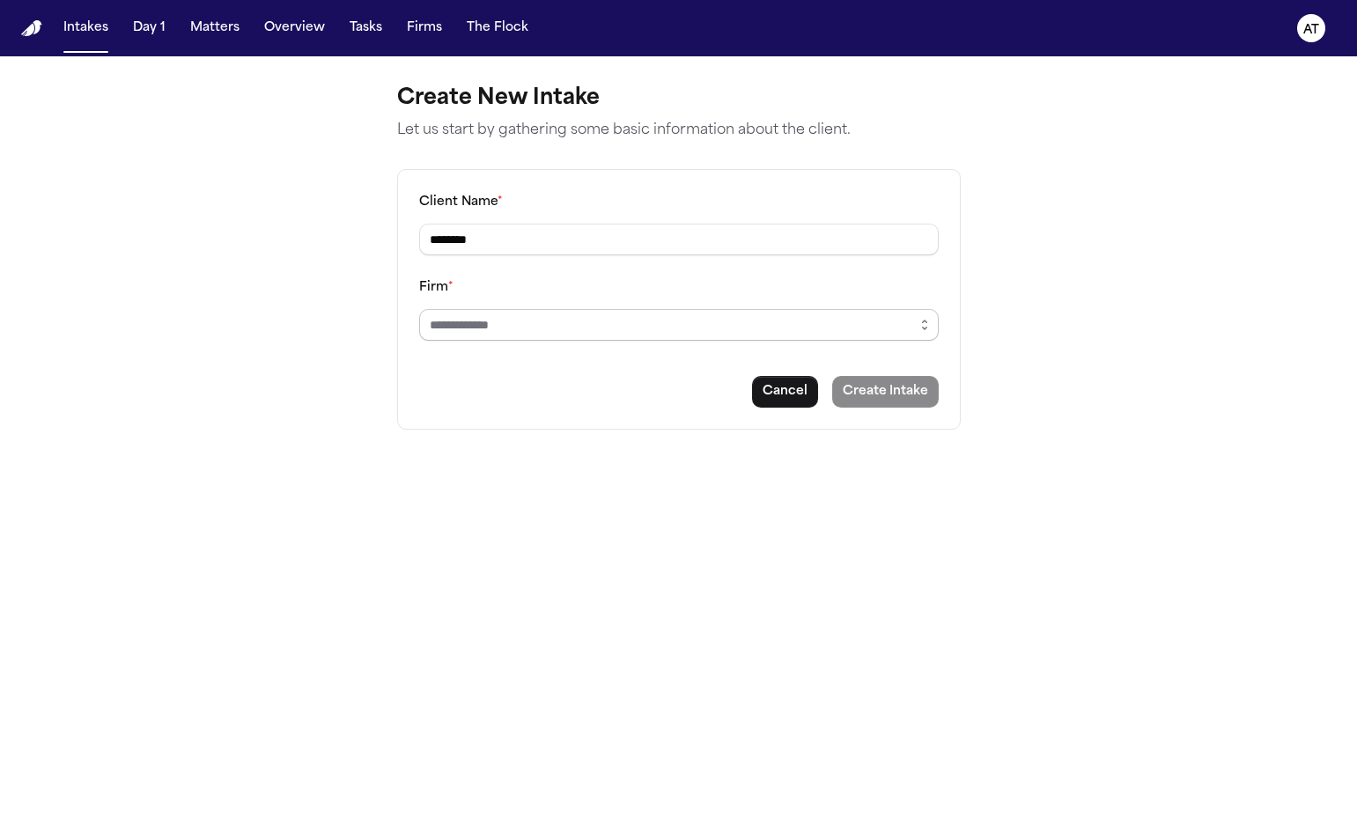
click at [516, 325] on input "Firm *" at bounding box center [679, 325] width 520 height 32
click at [914, 325] on button "button" at bounding box center [925, 325] width 28 height 32
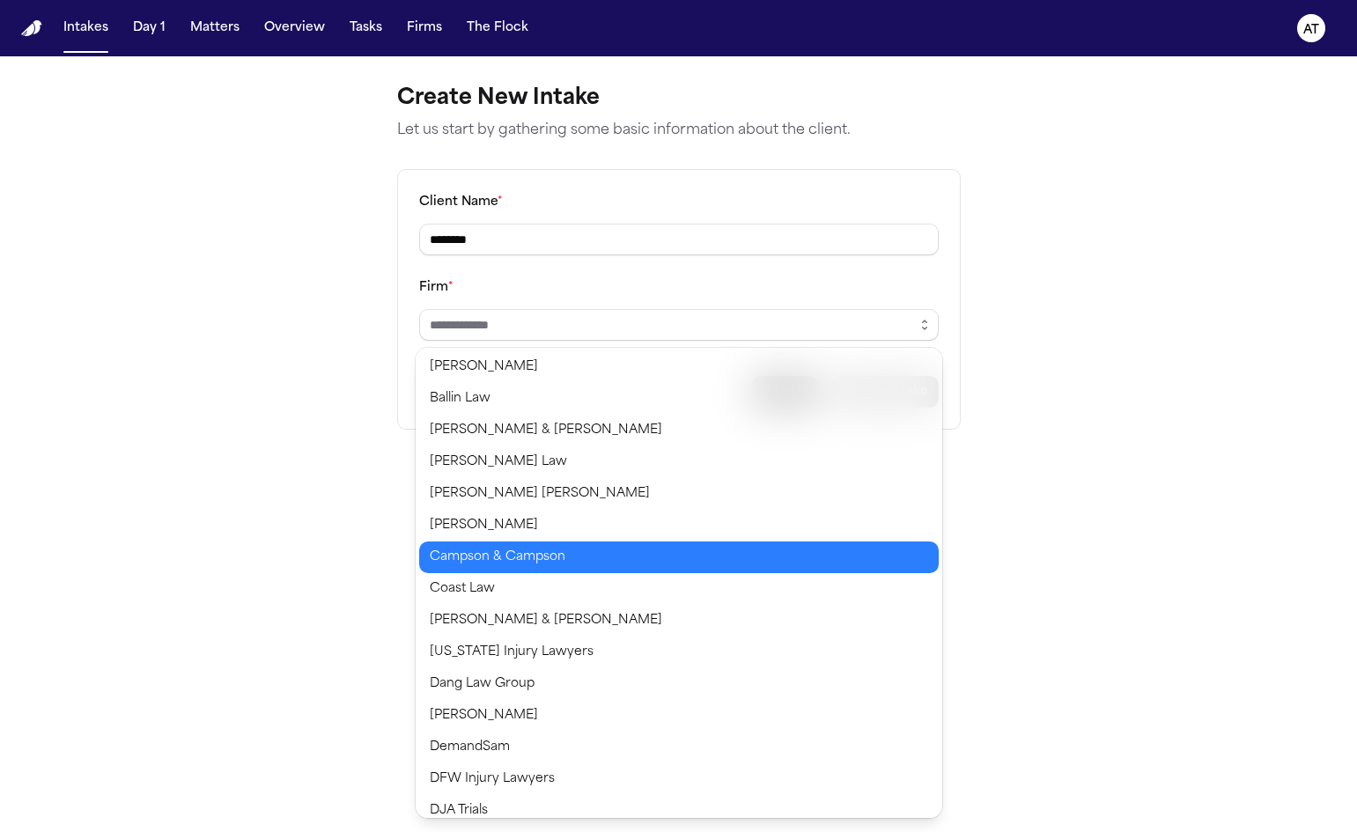
type input "**********"
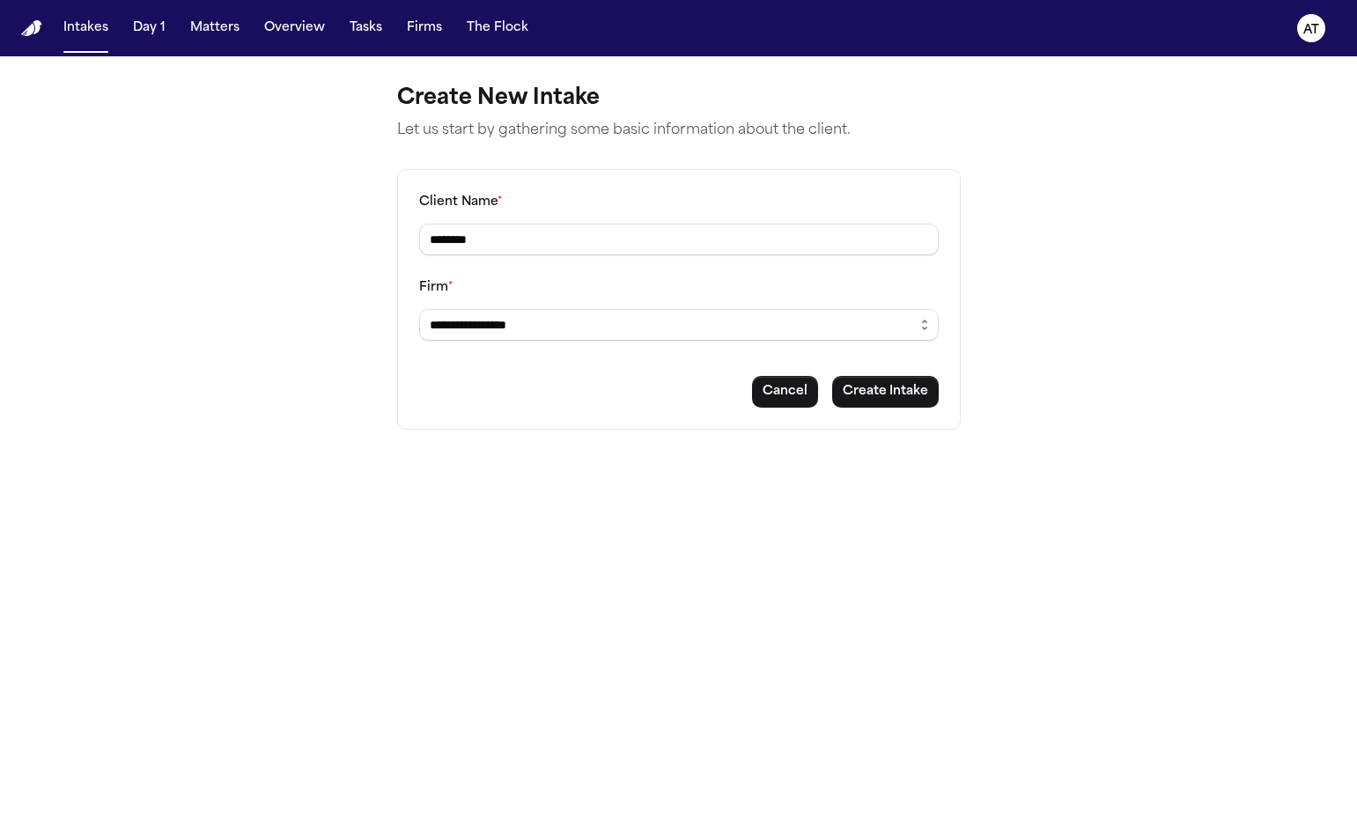
click at [745, 553] on body "**********" at bounding box center [678, 416] width 1357 height 832
click at [904, 383] on button "Create Intake" at bounding box center [885, 392] width 107 height 32
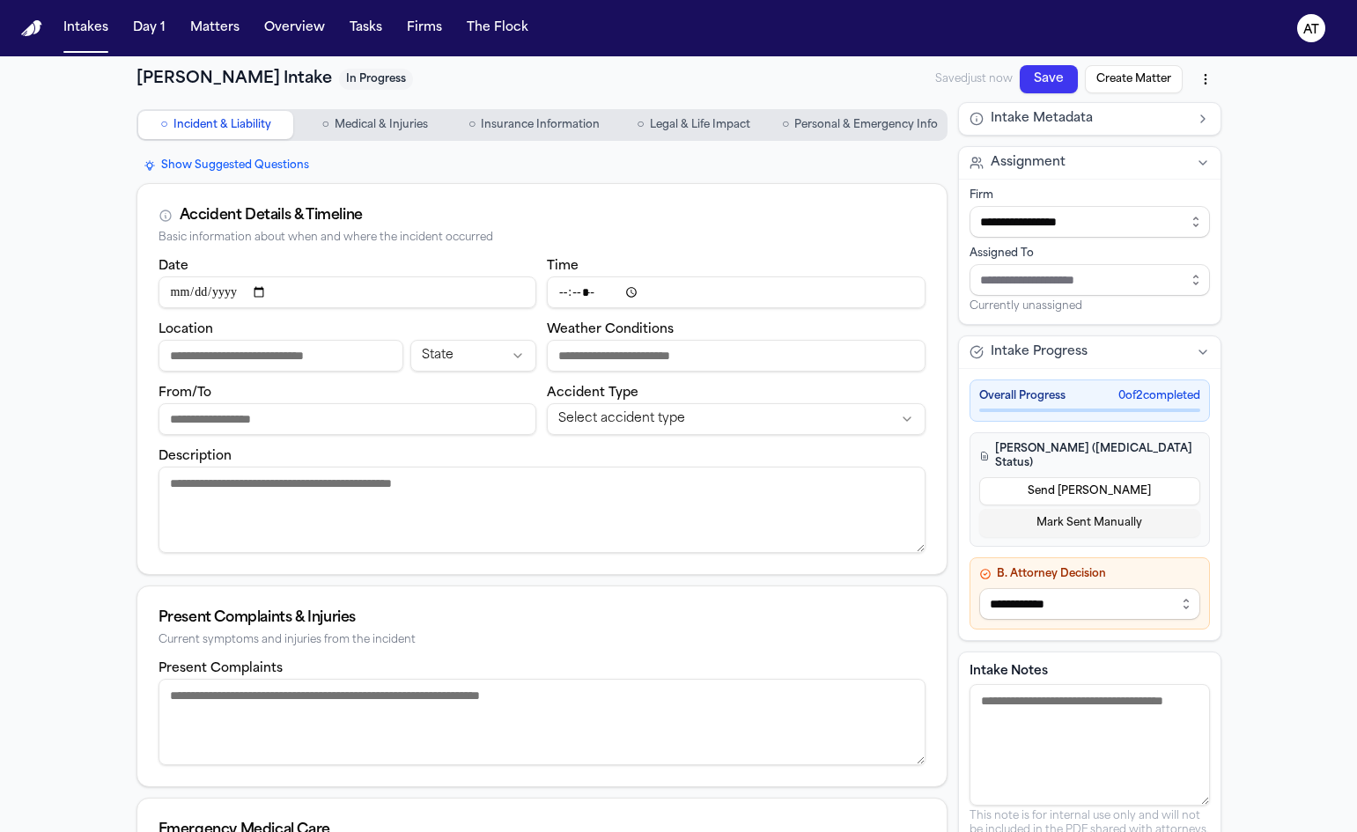
click at [856, 121] on span "Personal & Emergency Info" at bounding box center [867, 125] width 144 height 14
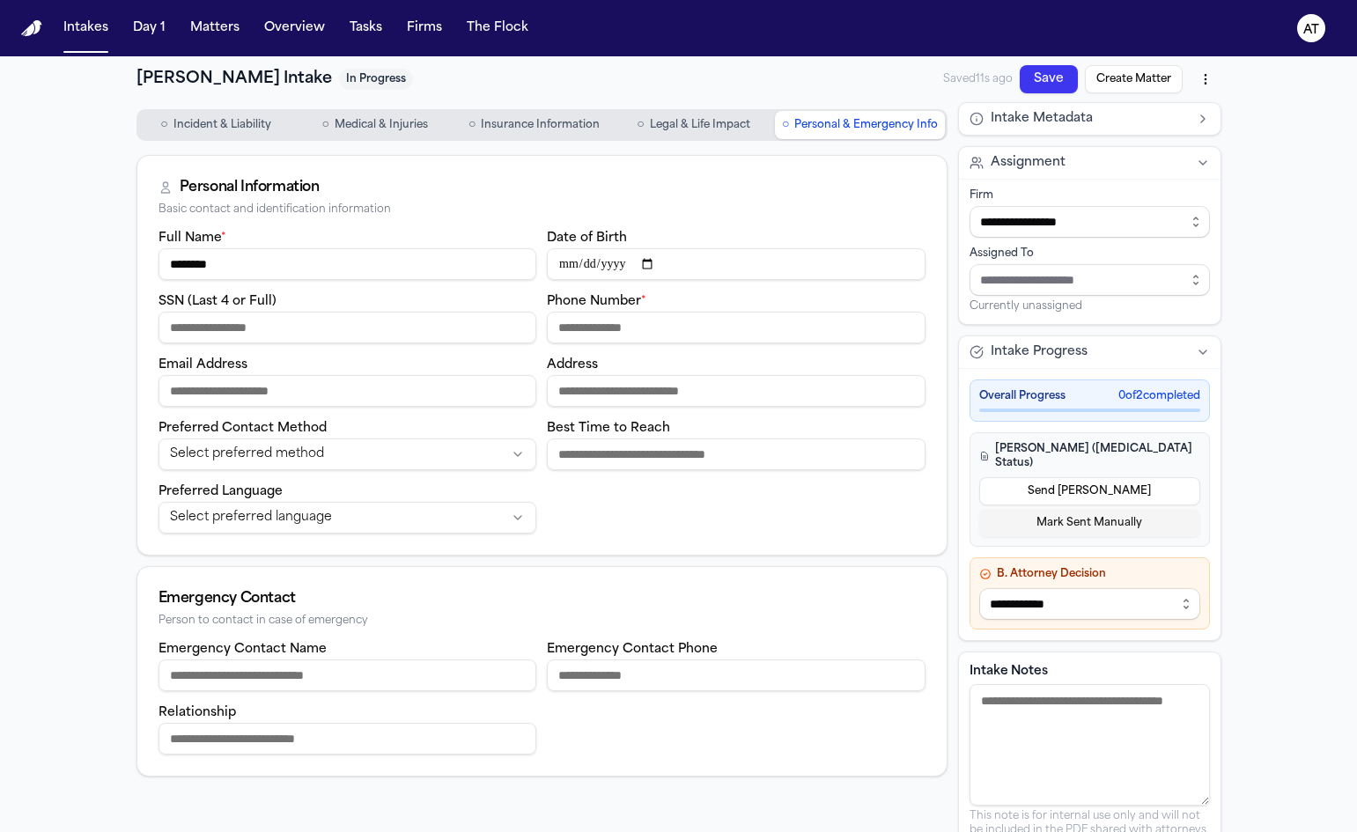
click at [222, 124] on span "Incident & Liability" at bounding box center [223, 125] width 98 height 14
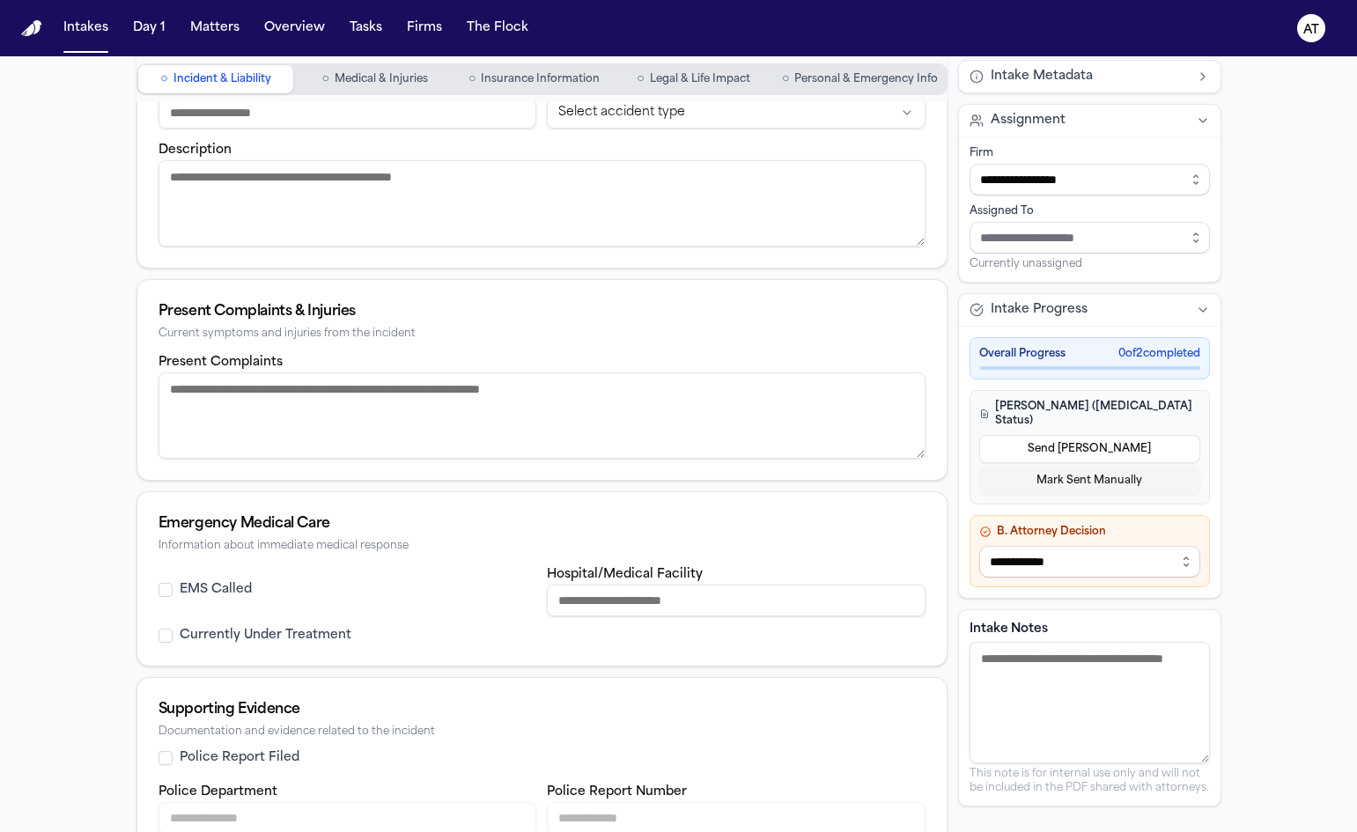
scroll to position [436, 0]
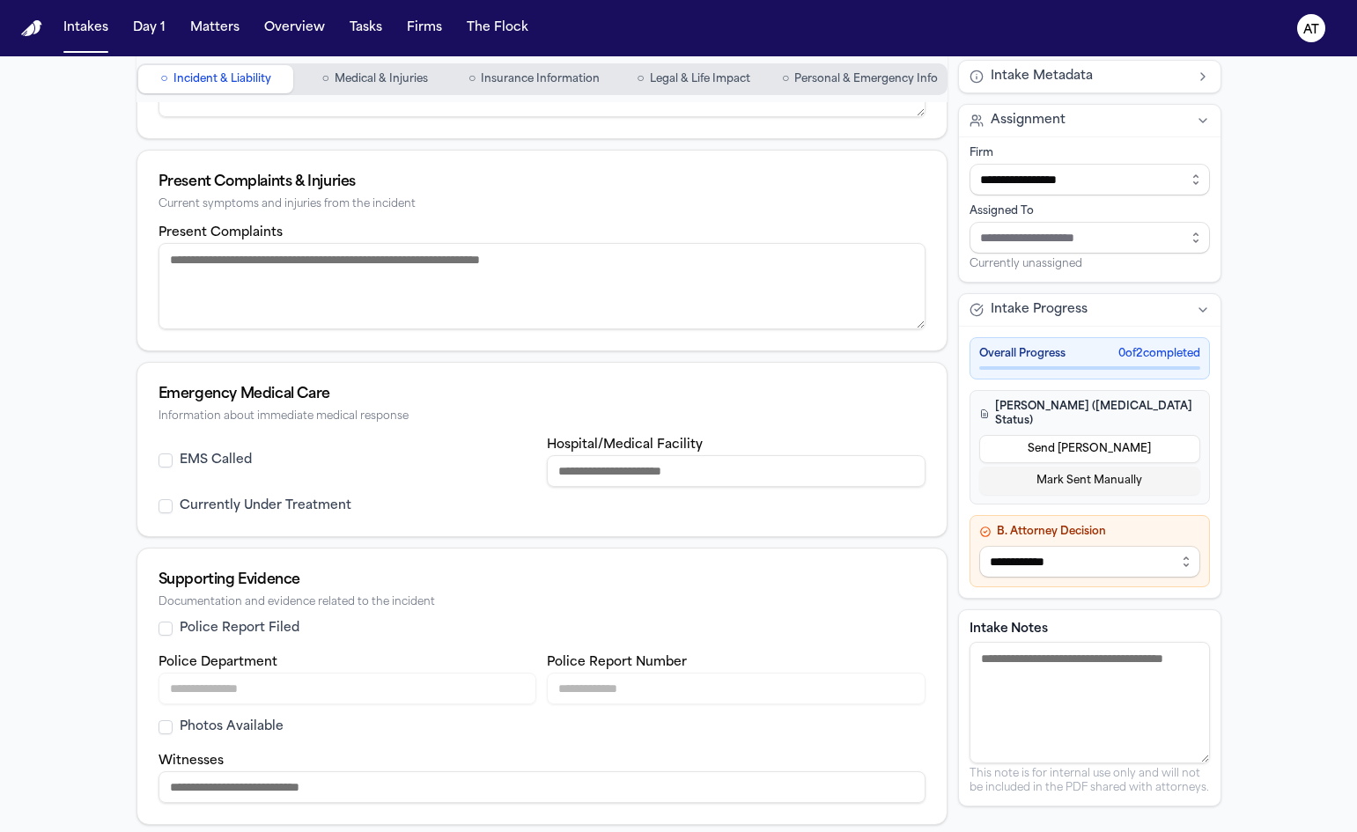
click at [159, 506] on button "Currently Under Treatment" at bounding box center [166, 506] width 14 height 14
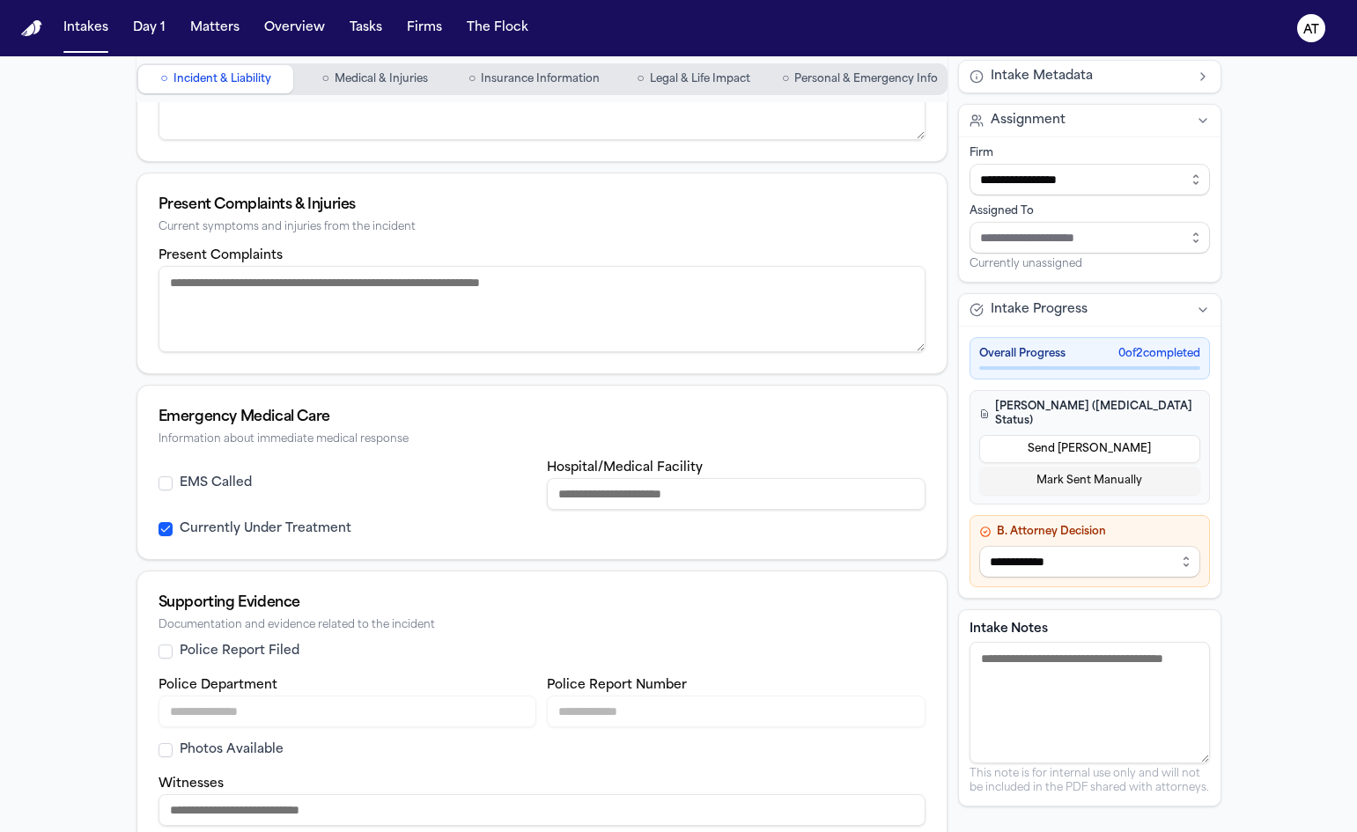
scroll to position [412, 0]
click at [159, 653] on button "Police Report Filed" at bounding box center [166, 653] width 14 height 14
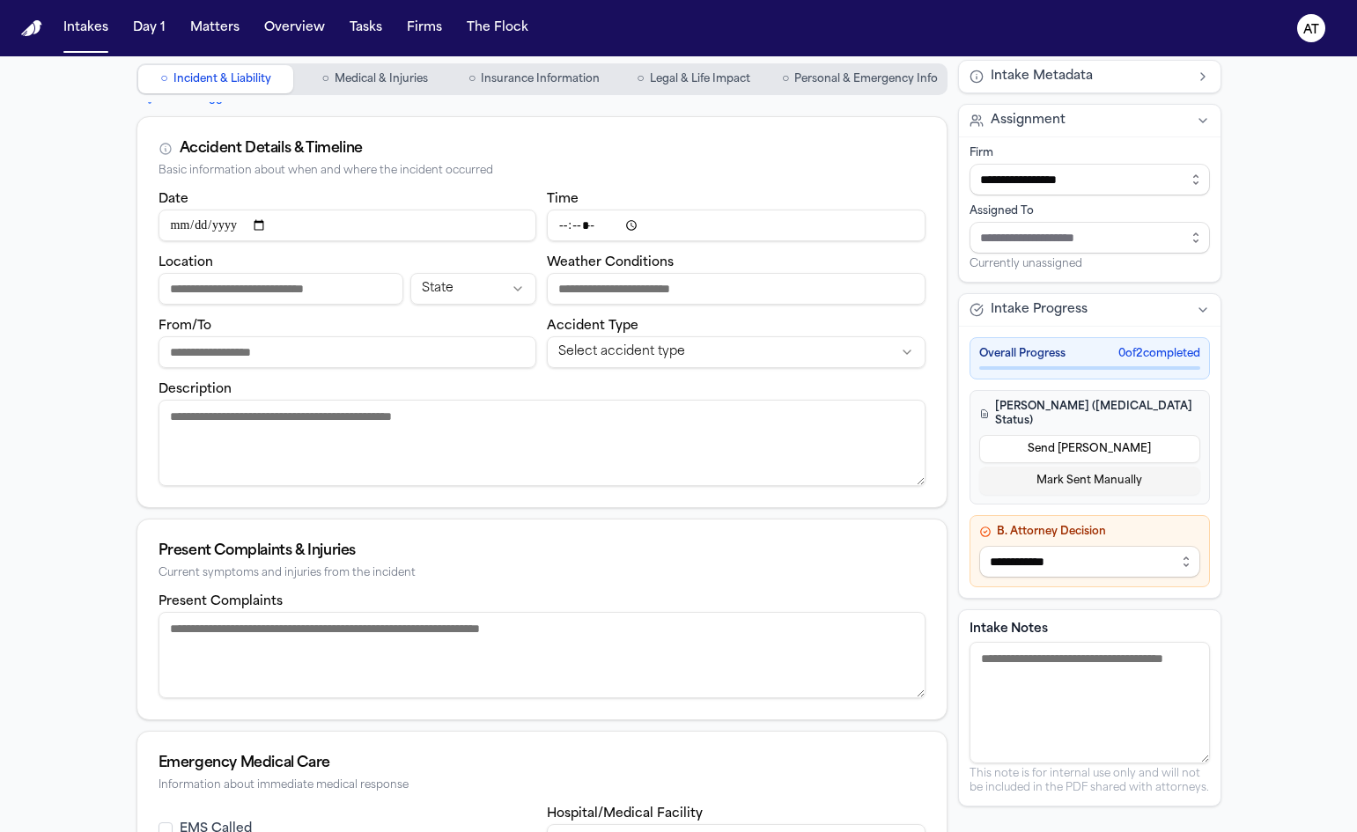
scroll to position [0, 0]
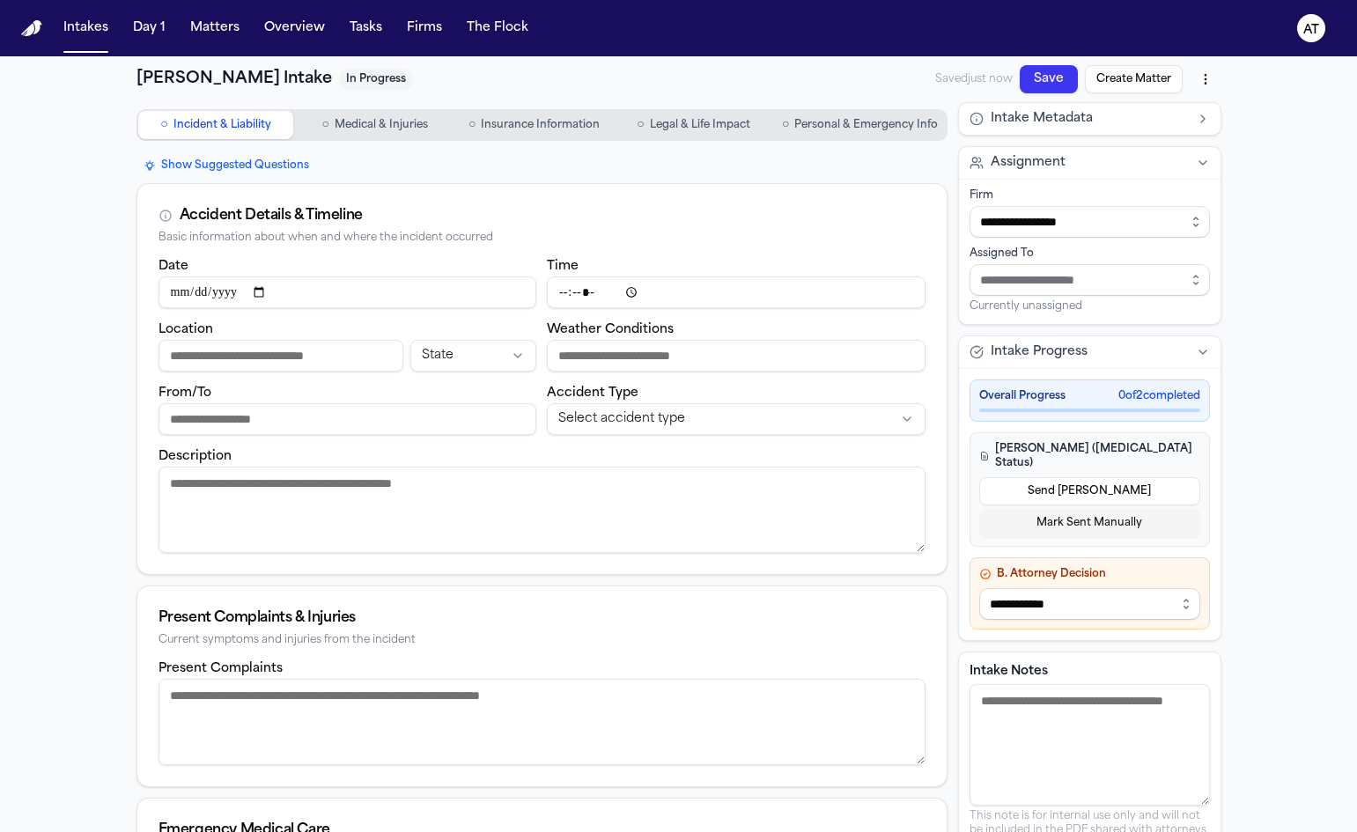
click at [406, 132] on button "○ Medical & Injuries" at bounding box center [375, 125] width 156 height 28
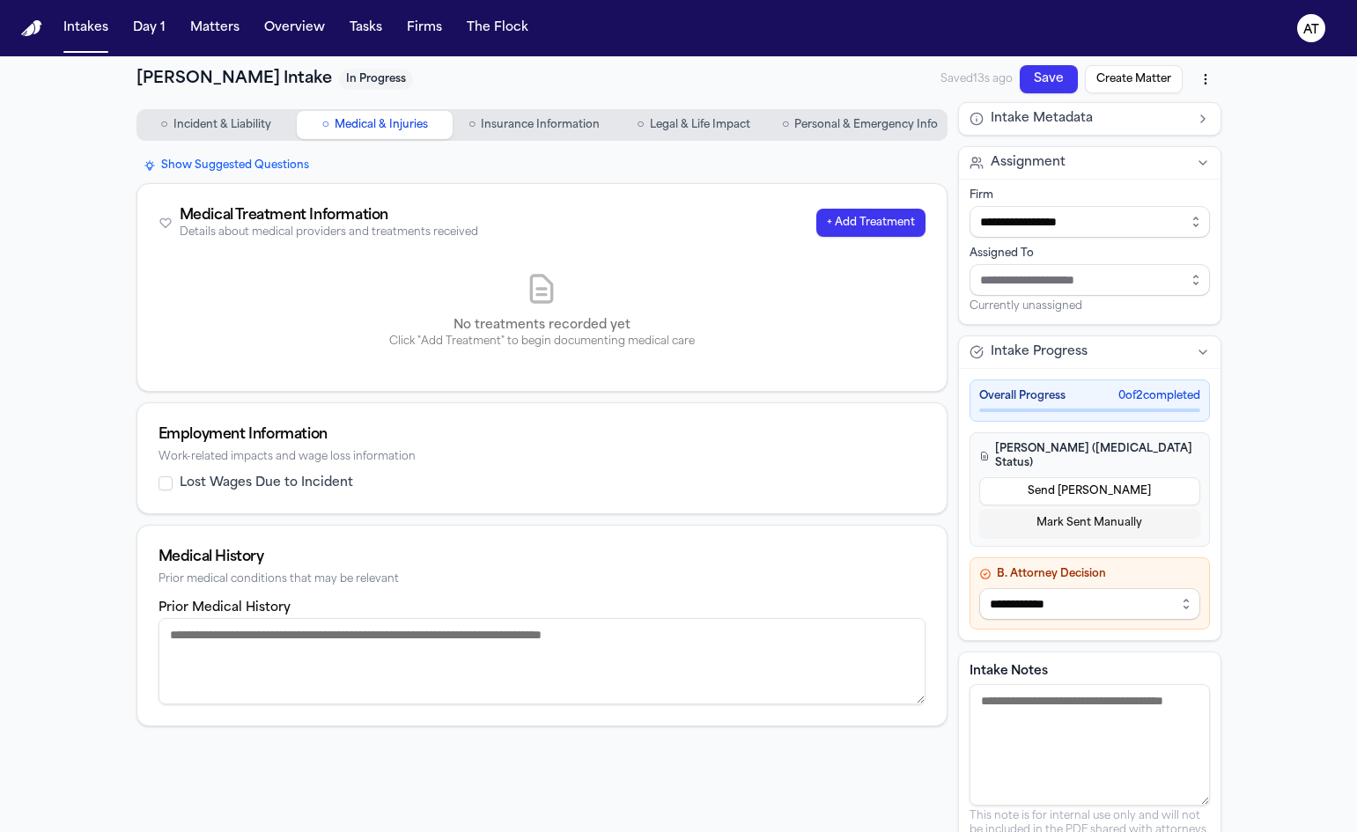
click at [859, 226] on button "+ Add Treatment" at bounding box center [871, 223] width 109 height 28
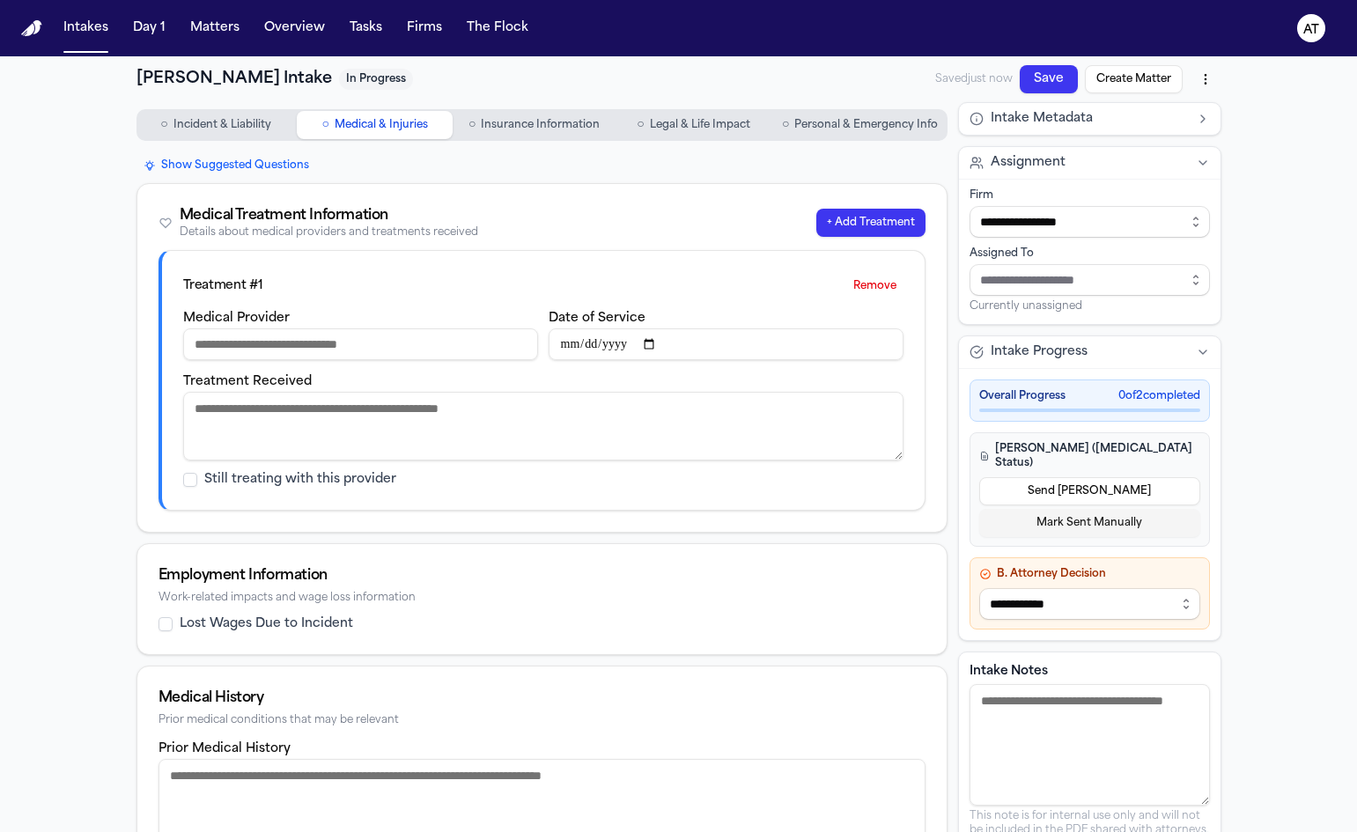
click at [555, 126] on span "Insurance Information" at bounding box center [540, 125] width 119 height 14
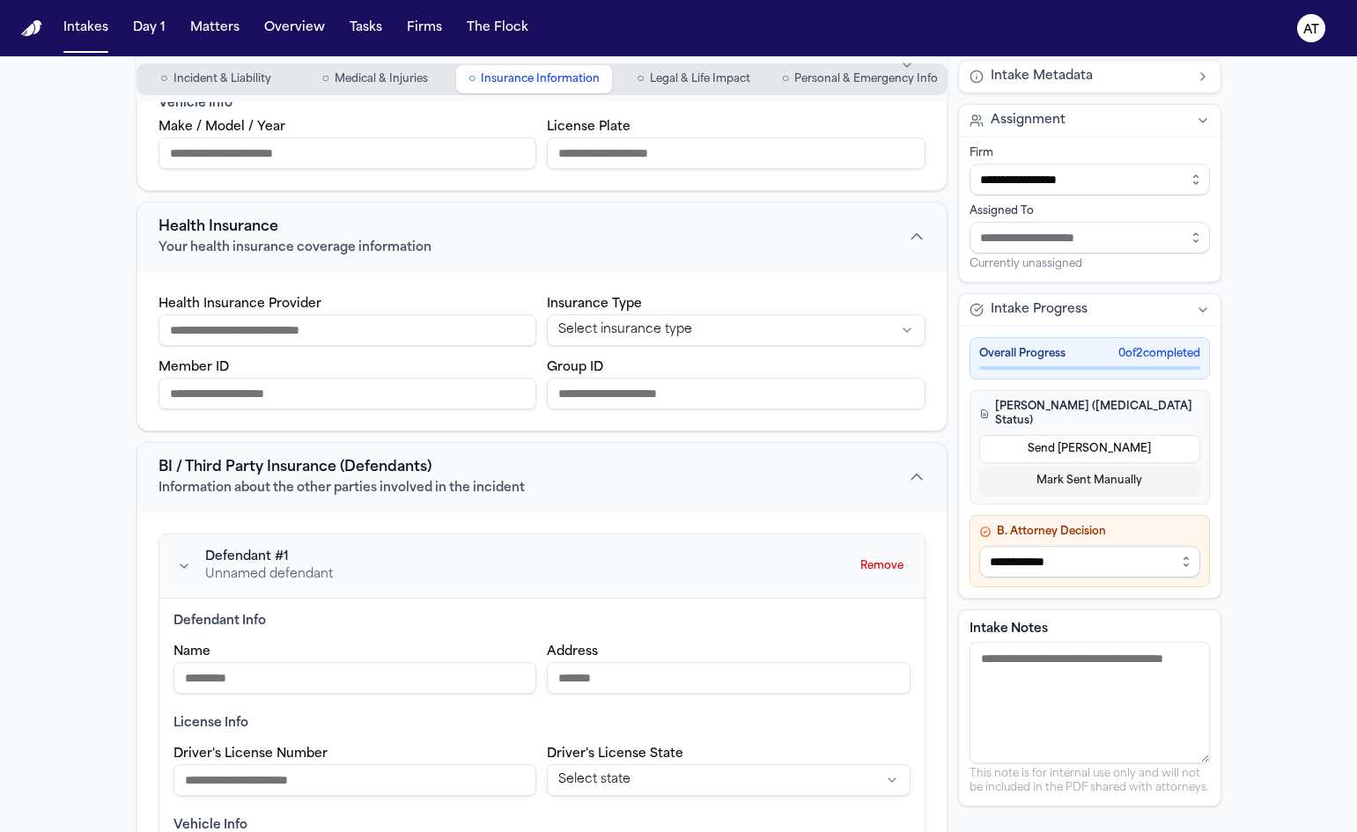
scroll to position [427, 0]
click at [457, 323] on input "Health Insurance Provider" at bounding box center [348, 330] width 379 height 32
click at [645, 330] on html "Intakes Day 1 Matters Overview Tasks Firms The Flock AT [PERSON_NAME] Intake In…" at bounding box center [678, 416] width 1357 height 832
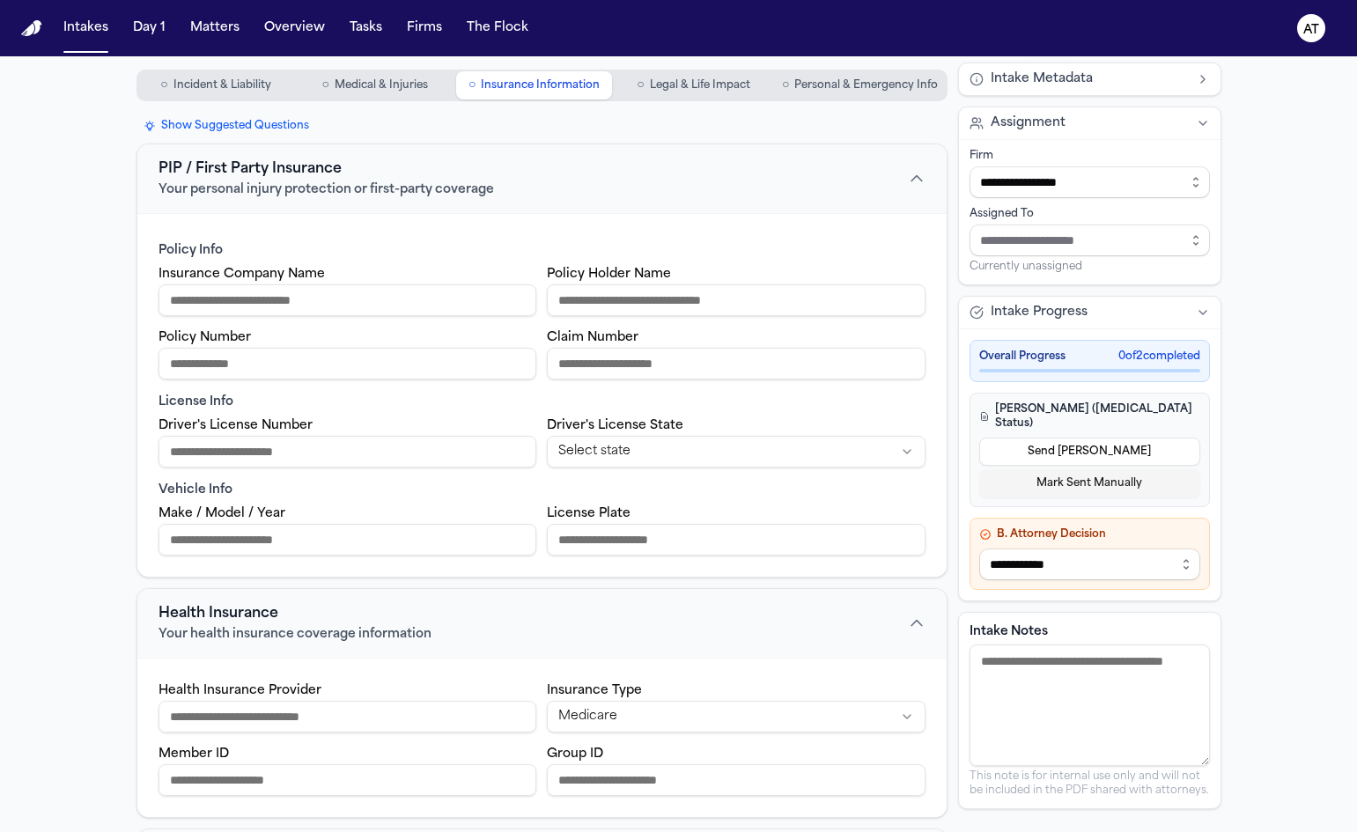
scroll to position [0, 0]
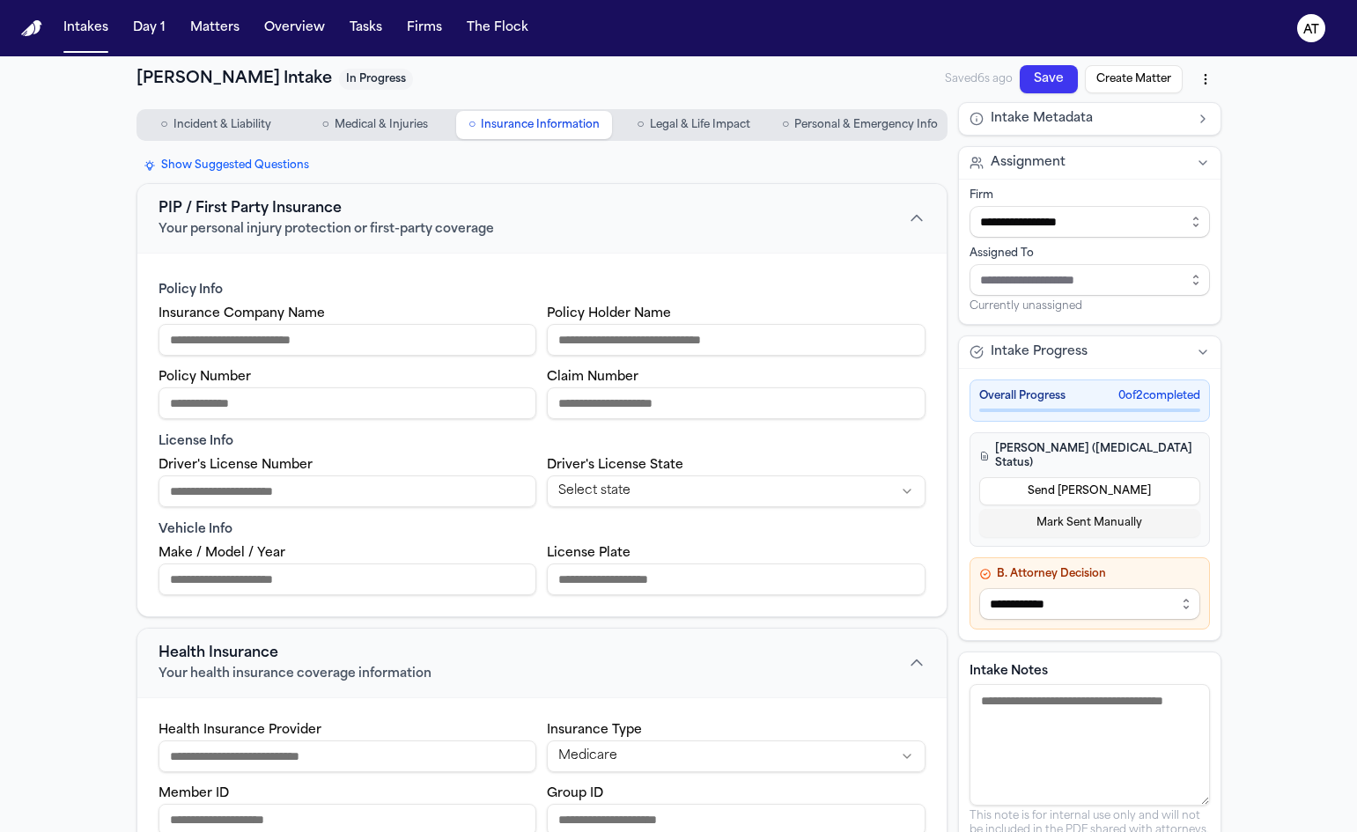
click at [669, 128] on span "Legal & Life Impact" at bounding box center [700, 125] width 100 height 14
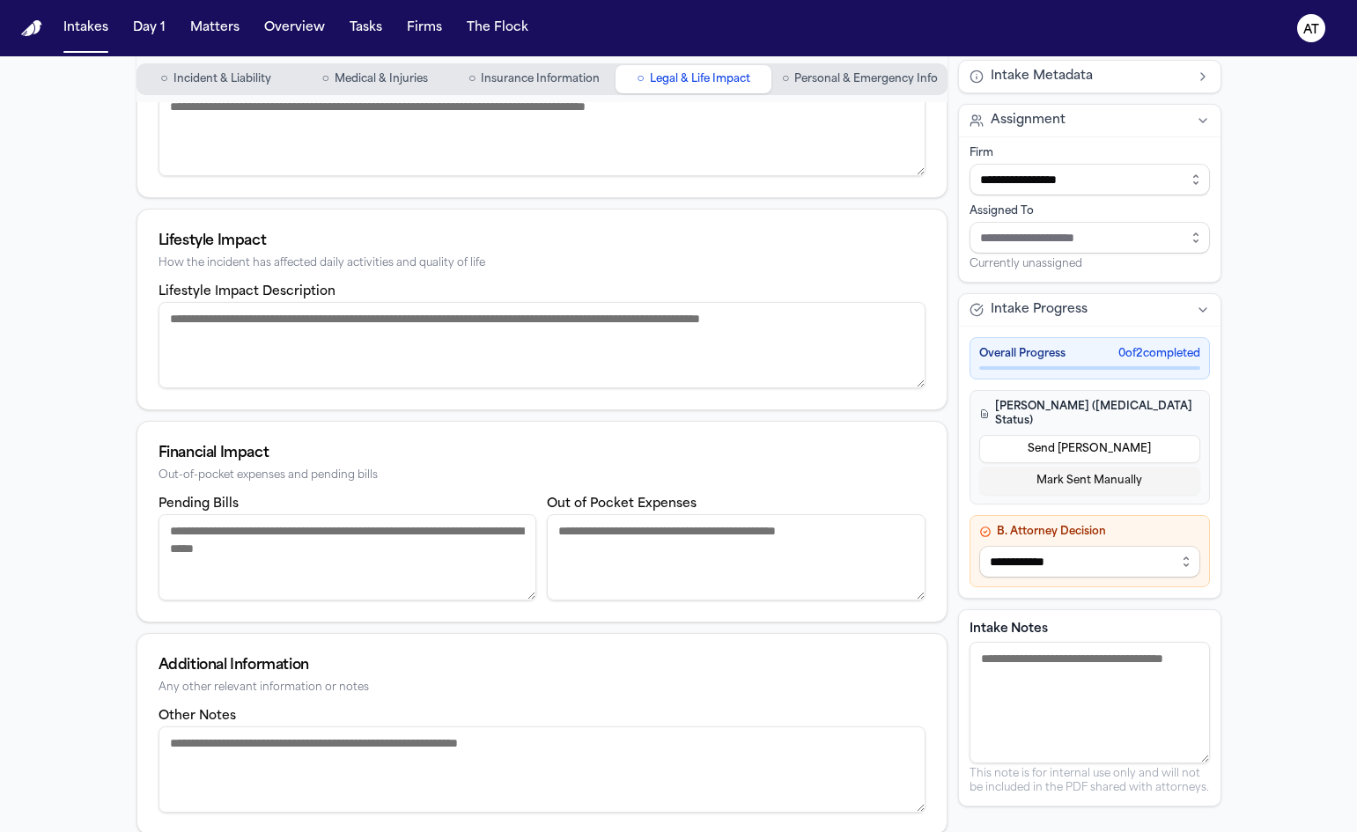
scroll to position [196, 0]
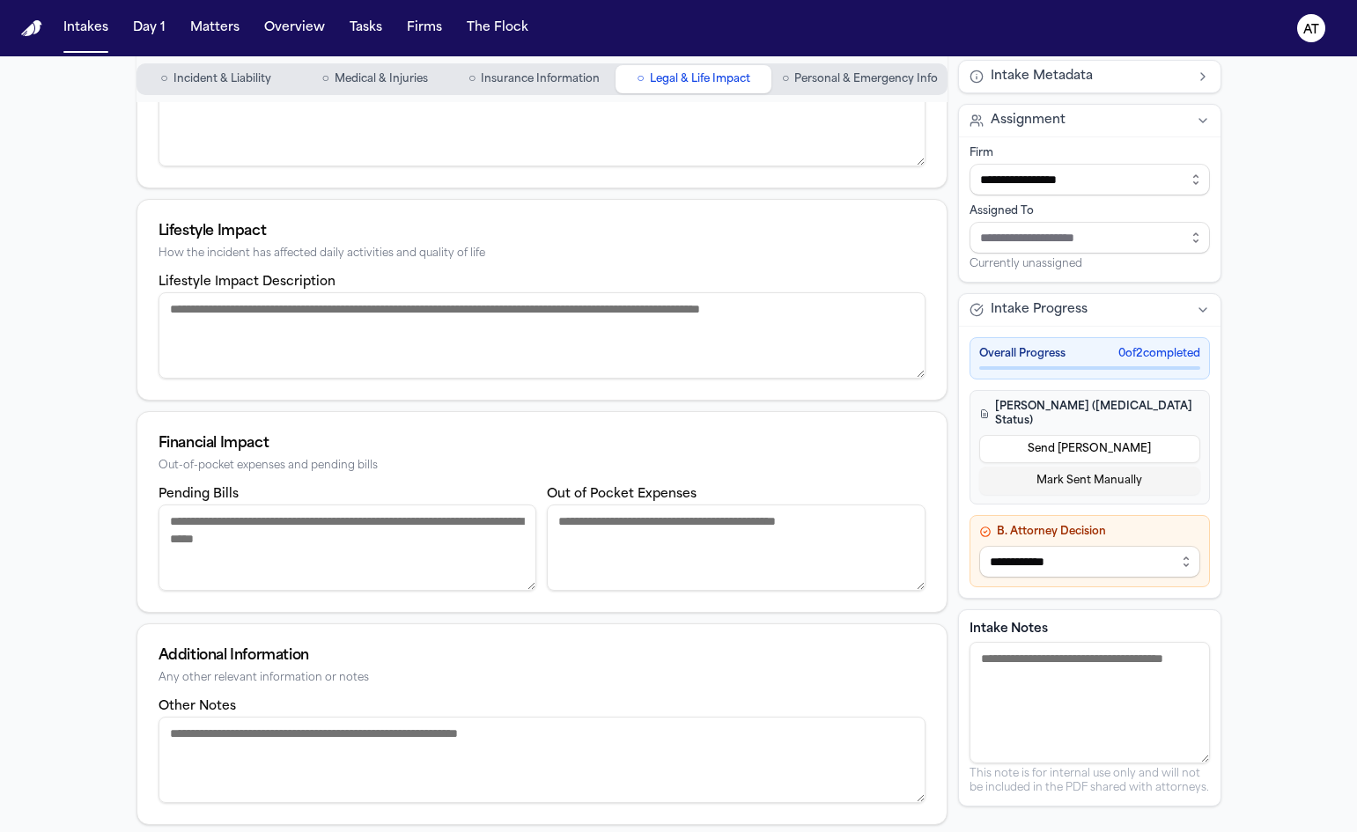
click at [629, 335] on textarea "Lifestyle Impact Description" at bounding box center [542, 335] width 767 height 86
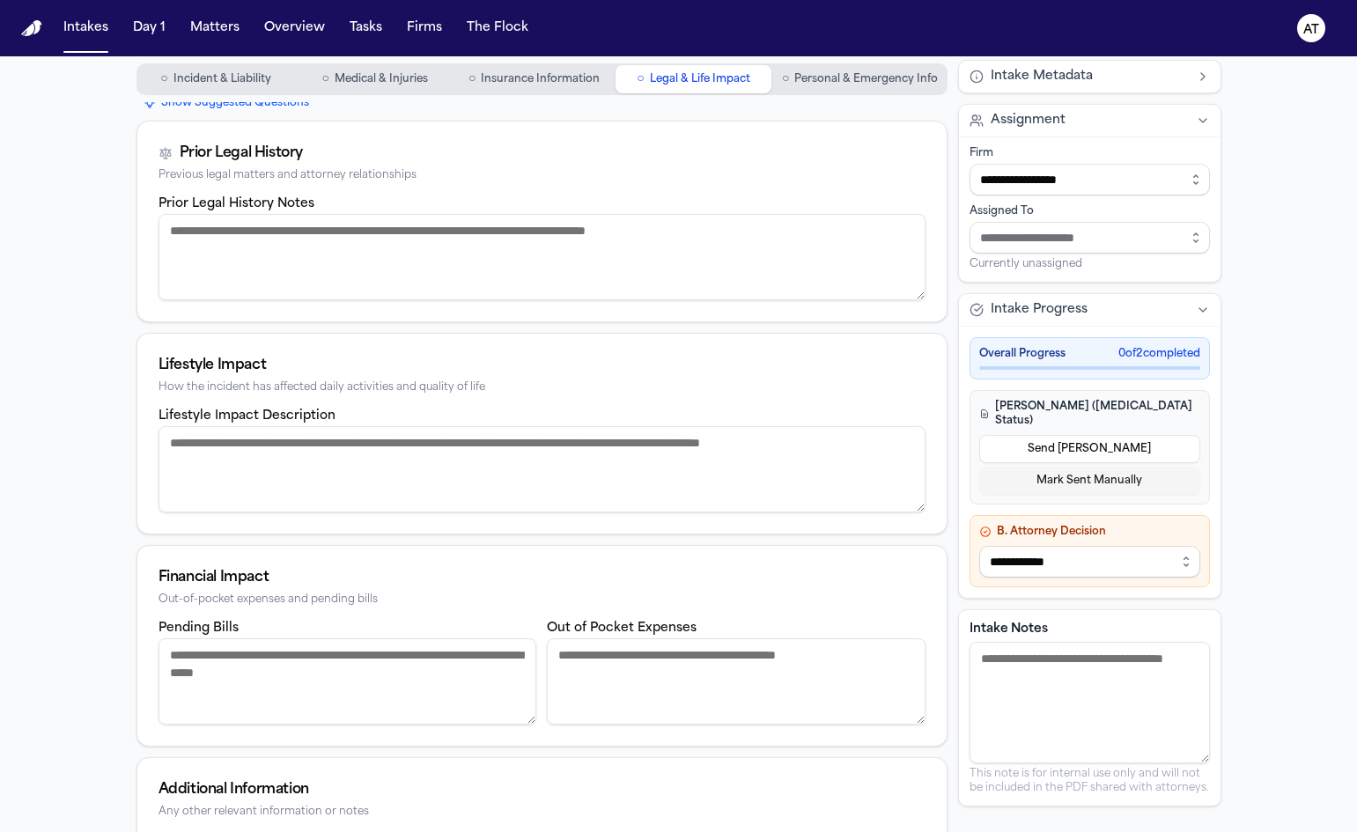
scroll to position [0, 0]
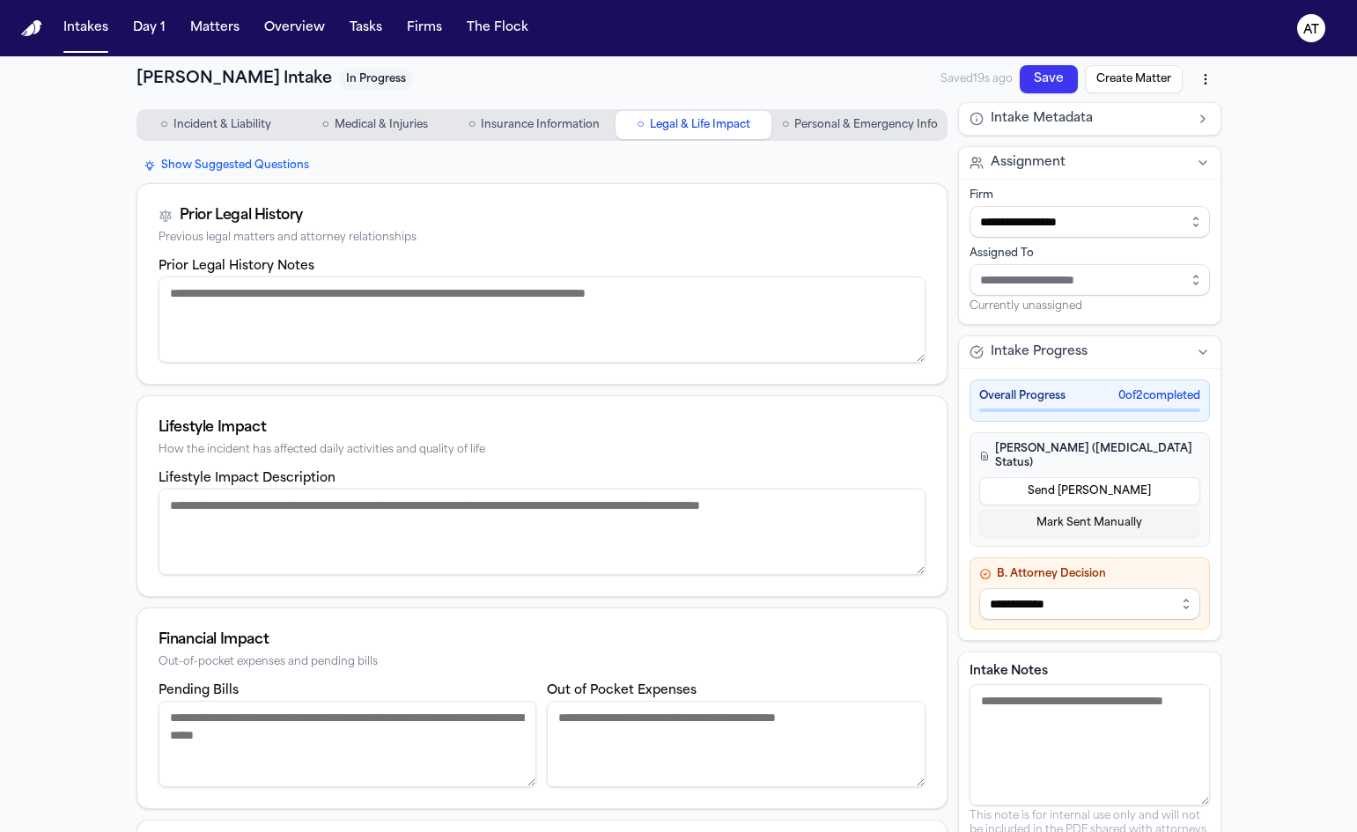
click at [1116, 486] on button "Send [PERSON_NAME]" at bounding box center [1090, 491] width 221 height 28
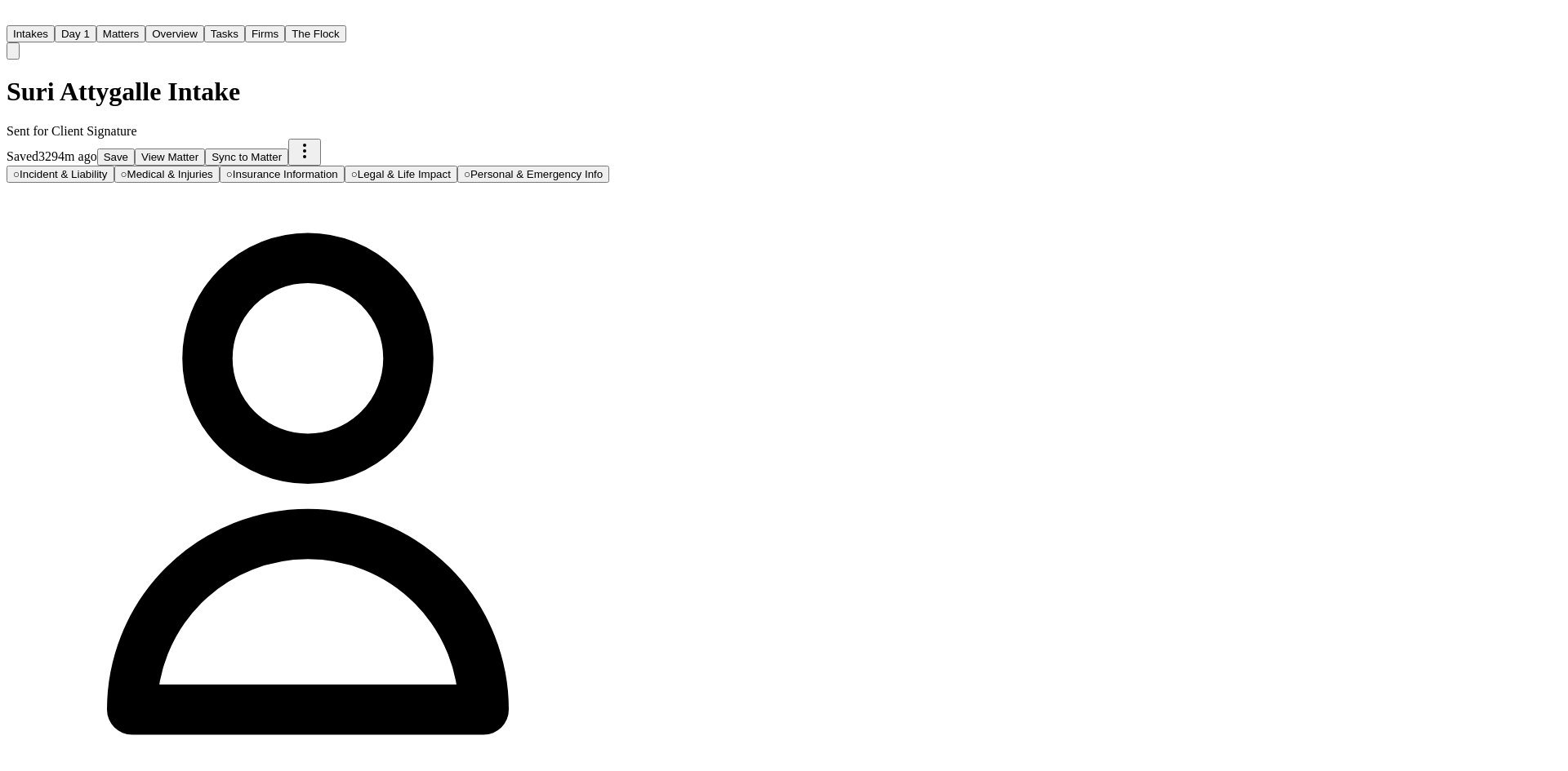
click at [134, 148] on button "Save" at bounding box center [116, 157] width 38 height 17
